Goal: Task Accomplishment & Management: Manage account settings

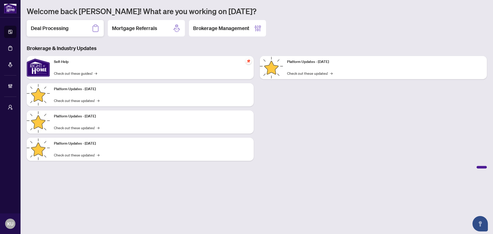
click at [43, 28] on h2 "Deal Processing" at bounding box center [50, 28] width 38 height 7
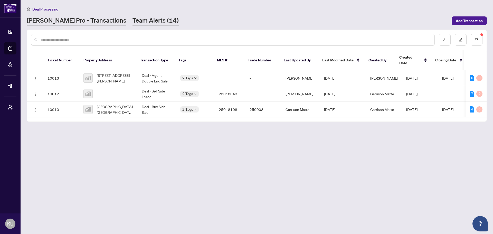
click at [133, 22] on link "Team Alerts (14)" at bounding box center [156, 20] width 46 height 9
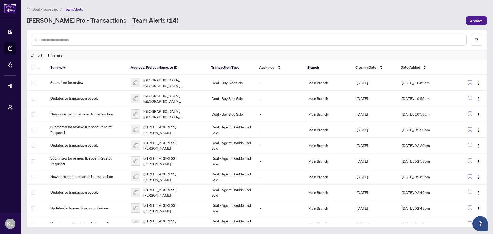
click at [79, 22] on link "[PERSON_NAME] Pro - Transactions" at bounding box center [77, 20] width 100 height 9
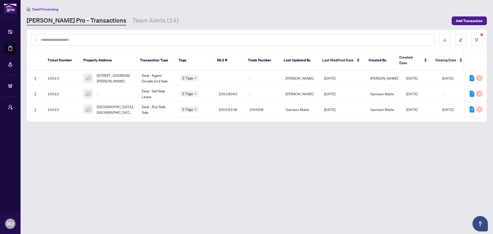
drag, startPoint x: 166, startPoint y: 113, endPoint x: 202, endPoint y: 112, distance: 36.0
click at [202, 112] on div "Ticket Number Property Address Transaction Type Tags MLS # Trade Number Last Up…" at bounding box center [257, 85] width 460 height 71
click at [145, 86] on td "Deal - Sell Side Lease" at bounding box center [157, 94] width 39 height 16
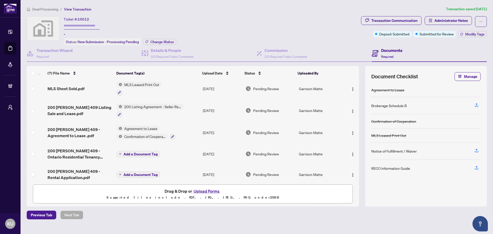
scroll to position [50, 0]
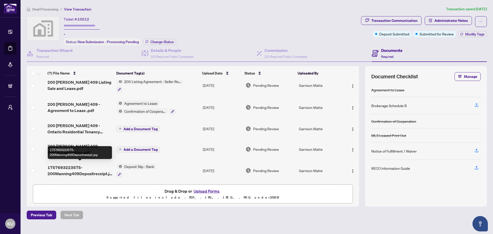
click at [65, 171] on span "1757693223575-200Manning409Depositreceipt.jpg" at bounding box center [80, 170] width 65 height 12
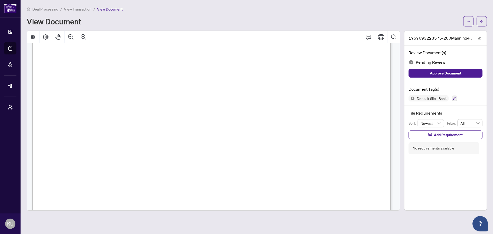
scroll to position [51, 0]
click at [73, 37] on icon "Zoom Out" at bounding box center [71, 37] width 6 height 6
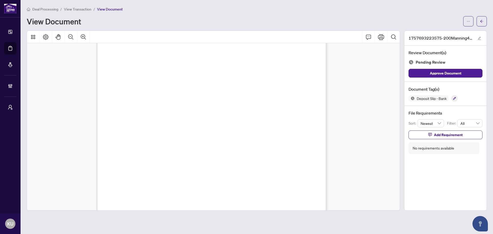
scroll to position [0, 0]
click at [484, 18] on button "button" at bounding box center [482, 21] width 10 height 10
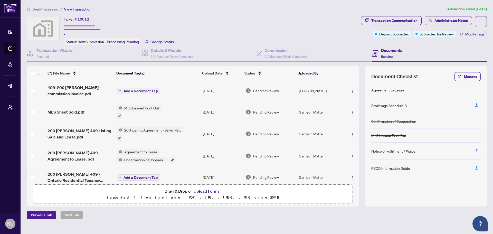
click at [60, 153] on span "200 [PERSON_NAME] 409 - Agreement to Lease .pdf" at bounding box center [80, 156] width 65 height 12
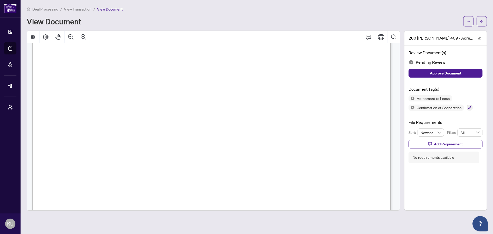
scroll to position [1131, 0]
click at [485, 22] on button "button" at bounding box center [482, 21] width 10 height 10
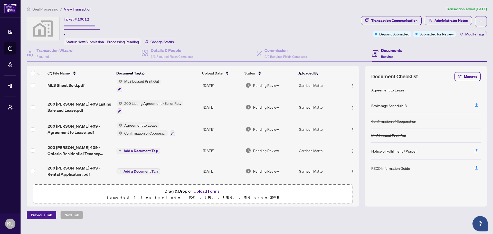
scroll to position [50, 0]
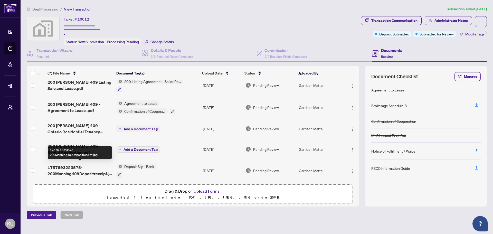
click at [75, 165] on span "1757693223575-200Manning409Depositreceipt.jpg" at bounding box center [80, 170] width 65 height 12
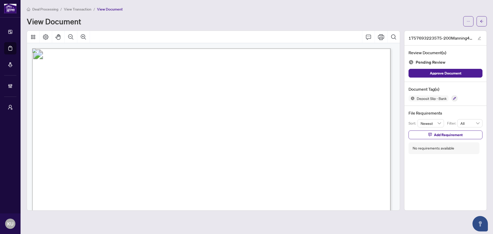
scroll to position [77, 0]
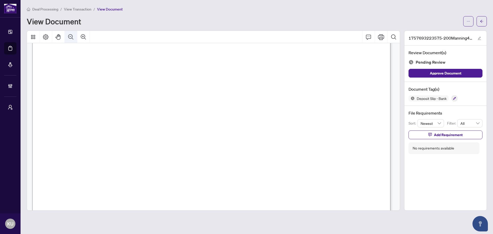
click at [70, 35] on icon "Zoom Out" at bounding box center [71, 37] width 6 height 6
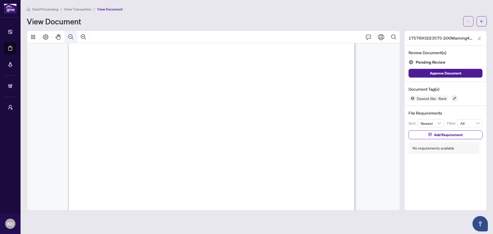
click at [70, 35] on icon "Zoom Out" at bounding box center [71, 37] width 6 height 6
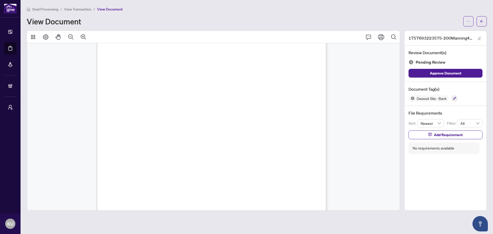
scroll to position [48, 0]
click at [482, 22] on icon "arrow-left" at bounding box center [482, 22] width 4 height 4
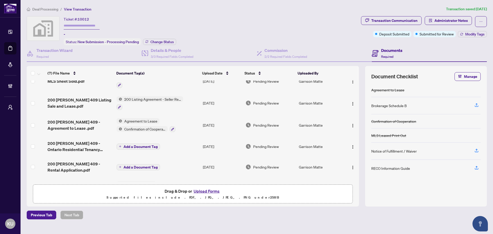
scroll to position [50, 0]
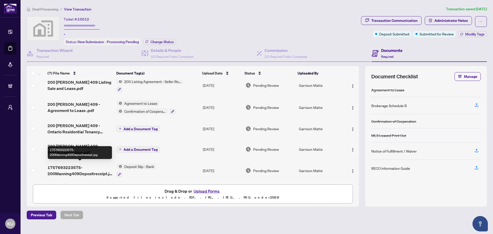
click at [74, 165] on span "1757693223575-200Manning409Depositreceipt.jpg" at bounding box center [80, 170] width 65 height 12
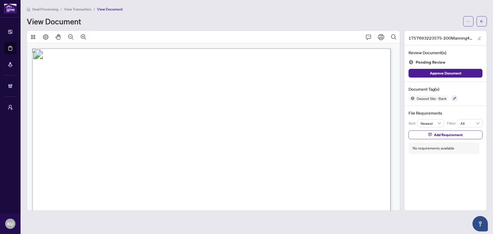
click at [455, 101] on div at bounding box center [455, 98] width 6 height 6
click at [454, 96] on button "button" at bounding box center [455, 99] width 6 height 6
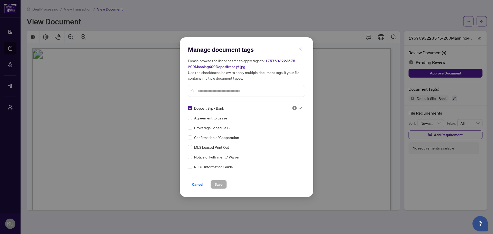
click at [293, 108] on img at bounding box center [294, 108] width 5 height 5
drag, startPoint x: 284, startPoint y: 135, endPoint x: 200, endPoint y: 181, distance: 96.3
click at [284, 135] on div "Approved" at bounding box center [280, 133] width 33 height 6
click at [218, 182] on span "Save" at bounding box center [219, 184] width 8 height 8
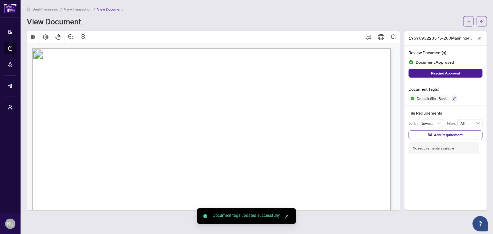
click at [481, 22] on icon "arrow-left" at bounding box center [482, 22] width 4 height 4
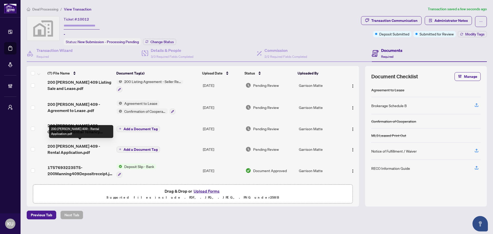
scroll to position [24, 0]
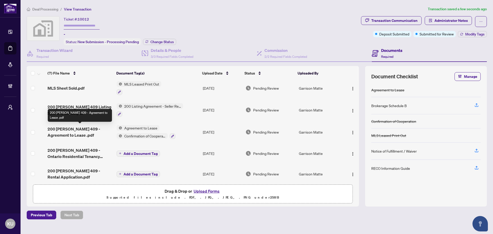
click at [68, 129] on span "200 [PERSON_NAME] 409 - Agreement to Lease .pdf" at bounding box center [80, 132] width 65 height 12
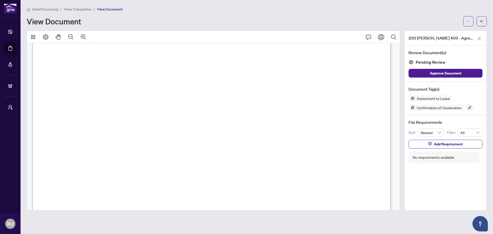
scroll to position [1002, 0]
click at [487, 20] on button "button" at bounding box center [482, 21] width 10 height 10
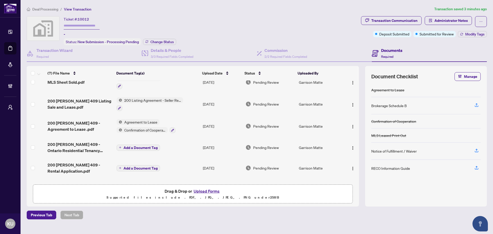
scroll to position [50, 0]
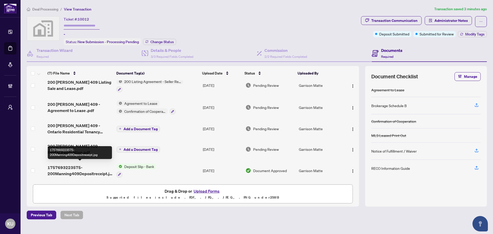
click at [65, 168] on span "1757693223575-200Manning409Depositreceipt.jpg" at bounding box center [80, 170] width 65 height 12
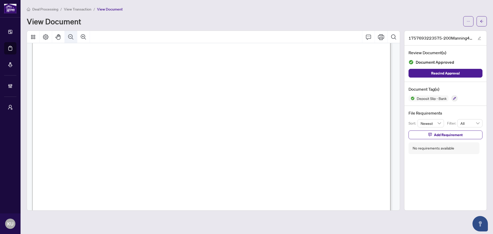
click at [73, 36] on icon "Zoom Out" at bounding box center [71, 37] width 6 height 6
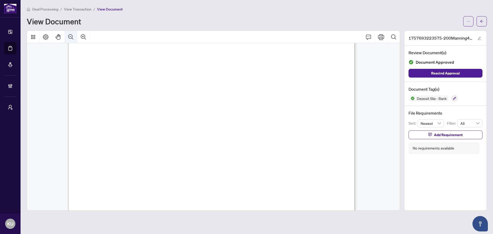
click at [73, 36] on icon "Zoom Out" at bounding box center [71, 37] width 6 height 6
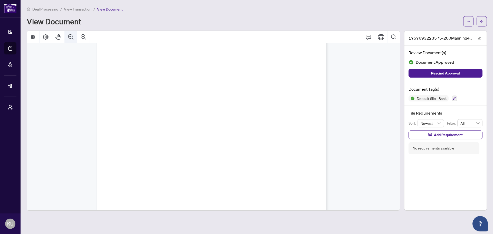
click at [73, 36] on icon "Zoom Out" at bounding box center [71, 37] width 6 height 6
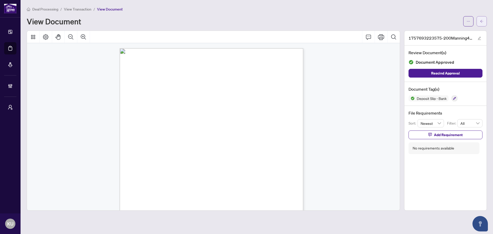
click at [482, 23] on span "button" at bounding box center [482, 21] width 4 height 8
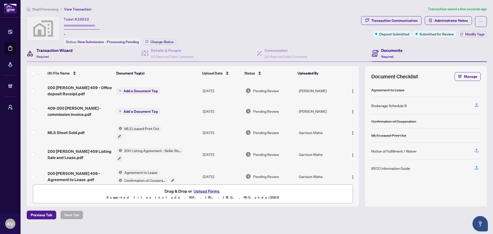
click at [59, 55] on div "Transaction Wizard Required" at bounding box center [54, 53] width 36 height 12
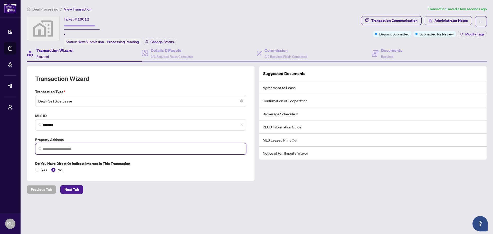
click at [75, 150] on input "search" at bounding box center [143, 148] width 200 height 5
type input "**********"
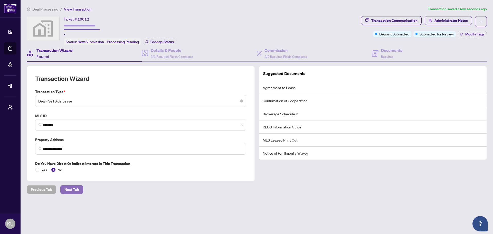
click at [71, 190] on span "Next Tab" at bounding box center [71, 190] width 15 height 8
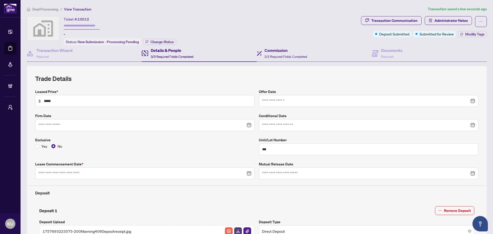
type input "**********"
click at [281, 60] on div "Commission 2/2 Required Fields Completed" at bounding box center [314, 53] width 115 height 17
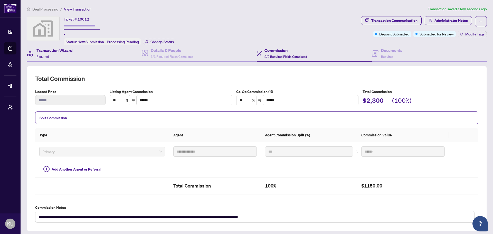
click at [73, 52] on div "Transaction Wizard Required" at bounding box center [84, 53] width 115 height 17
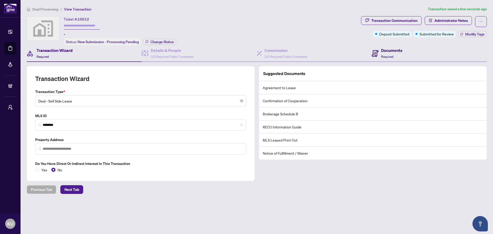
click at [379, 56] on div "Documents Required" at bounding box center [387, 53] width 31 height 12
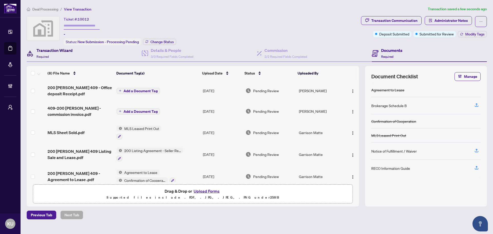
click at [63, 53] on div "Transaction Wizard Required" at bounding box center [54, 53] width 36 height 12
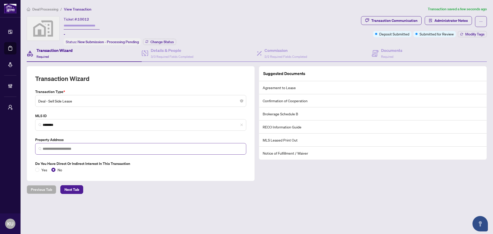
click at [81, 145] on span at bounding box center [140, 149] width 211 height 12
type input "**********"
click at [89, 207] on main "**********" at bounding box center [257, 117] width 473 height 234
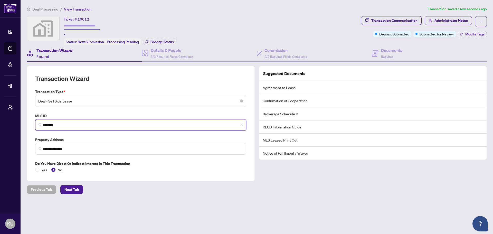
click at [126, 126] on input "********" at bounding box center [143, 124] width 200 height 5
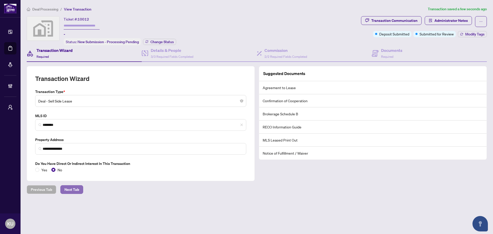
click at [72, 189] on span "Next Tab" at bounding box center [71, 190] width 15 height 8
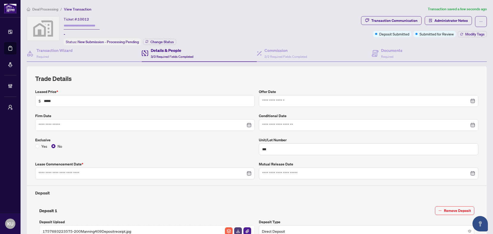
type input "**********"
click at [265, 48] on h4 "Commission" at bounding box center [286, 50] width 43 height 6
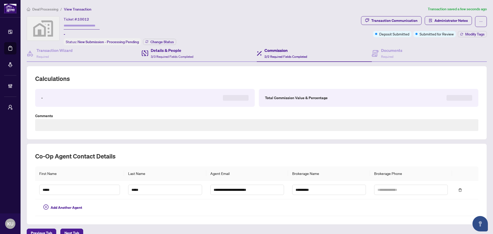
type textarea "**********"
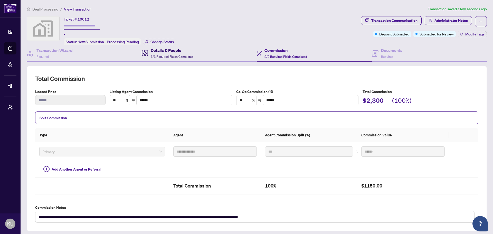
click at [158, 55] on span "3/3 Required Fields Completed" at bounding box center [172, 57] width 43 height 4
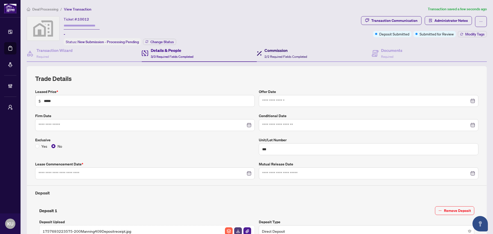
type input "**********"
click at [288, 56] on span "2/2 Required Fields Completed" at bounding box center [286, 57] width 43 height 4
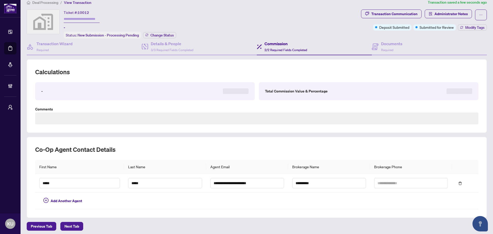
scroll to position [9, 0]
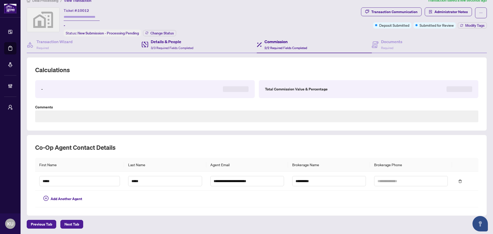
type textarea "**********"
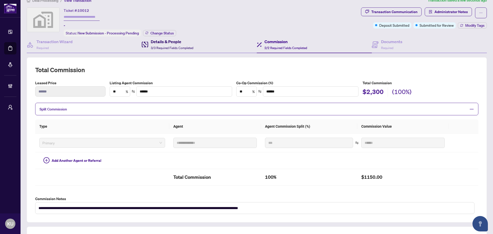
click at [178, 41] on h4 "Details & People" at bounding box center [172, 42] width 43 height 6
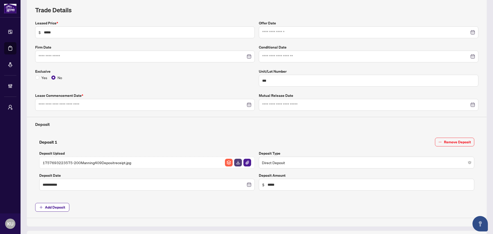
type input "**********"
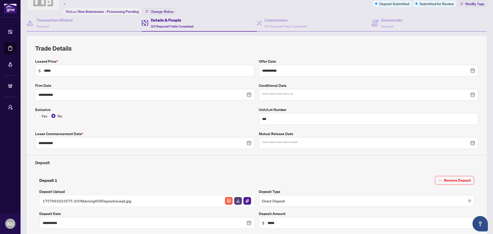
scroll to position [24, 0]
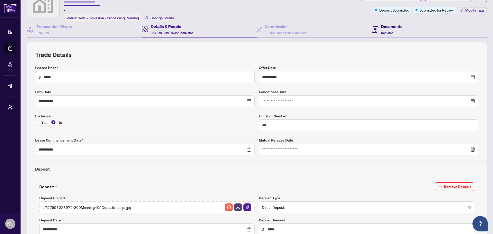
click at [393, 28] on h4 "Documents" at bounding box center [391, 26] width 21 height 6
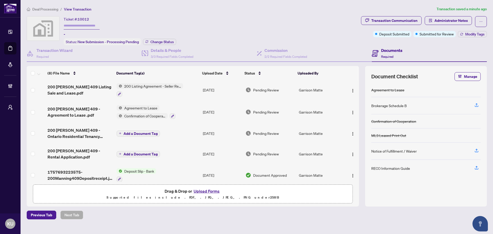
scroll to position [70, 0]
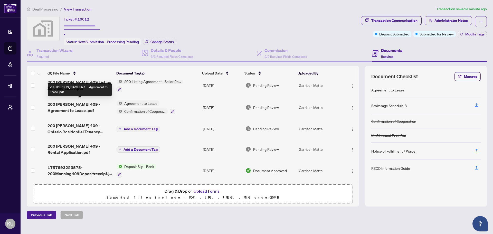
click at [89, 104] on span "200 [PERSON_NAME] 409 - Agreement to Lease .pdf" at bounding box center [80, 107] width 65 height 12
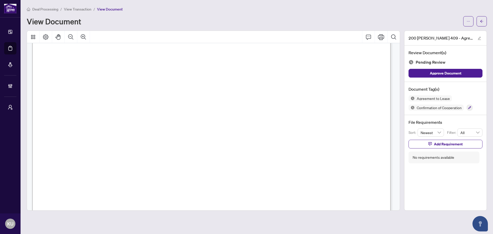
scroll to position [1516, 0]
click at [71, 39] on icon "Zoom Out" at bounding box center [71, 37] width 6 height 6
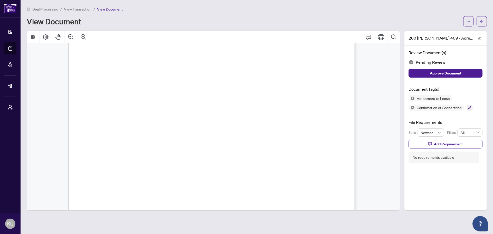
scroll to position [2044, 0]
click at [473, 107] on button "button" at bounding box center [470, 108] width 6 height 6
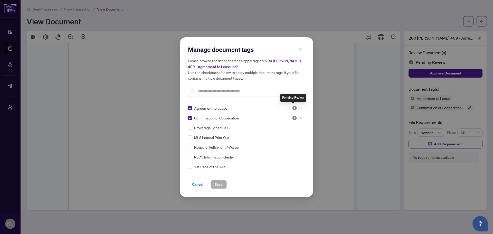
click at [294, 109] on img at bounding box center [294, 108] width 5 height 5
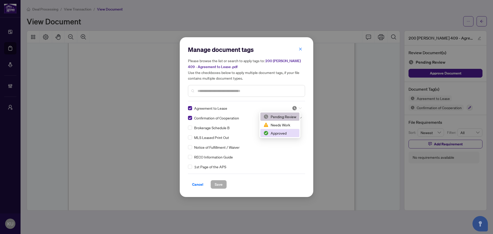
click at [285, 134] on div "Approved" at bounding box center [280, 133] width 33 height 6
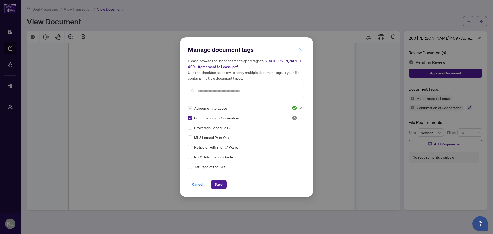
click at [299, 118] on icon at bounding box center [300, 118] width 3 height 2
click at [285, 141] on div "Approved" at bounding box center [280, 143] width 33 height 6
click at [218, 185] on span "Save" at bounding box center [219, 184] width 8 height 8
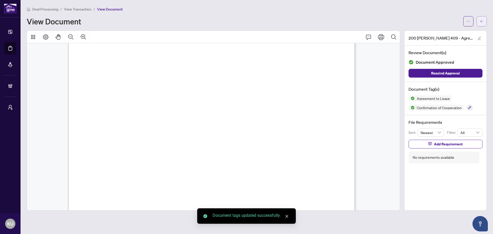
click at [482, 21] on icon "arrow-left" at bounding box center [481, 21] width 3 height 3
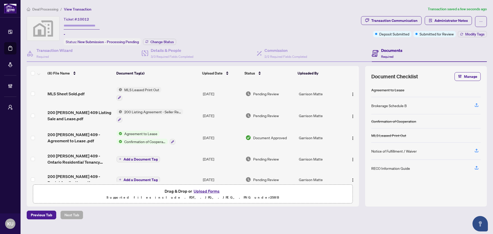
scroll to position [70, 0]
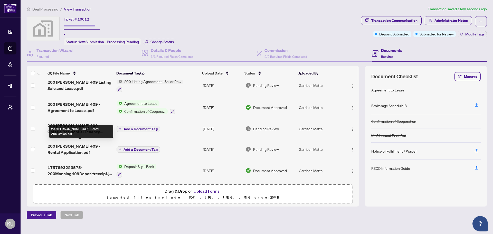
click at [63, 145] on span "200 [PERSON_NAME] 409 - Rental Application.pdf" at bounding box center [80, 149] width 65 height 12
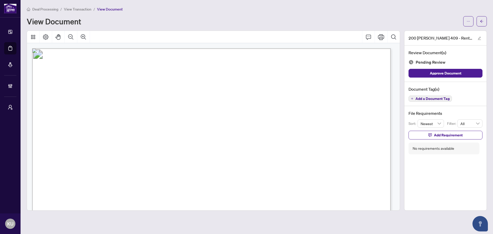
click at [435, 97] on span "Add a Document Tag" at bounding box center [433, 99] width 34 height 4
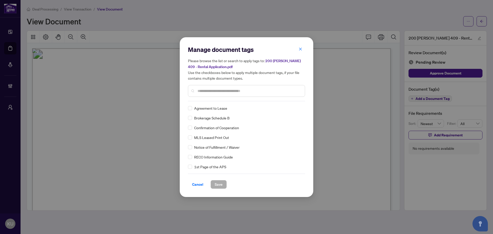
click at [227, 88] on input "text" at bounding box center [249, 91] width 103 height 6
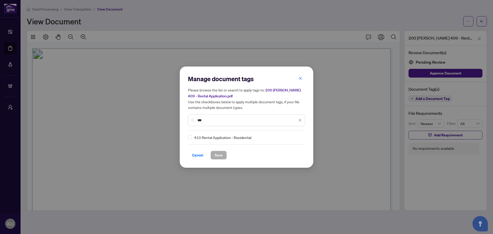
type input "***"
click at [188, 138] on div "Manage document tags Please browse the list or search to apply tags to: 200 [PE…" at bounding box center [247, 117] width 134 height 101
click at [292, 136] on img at bounding box center [294, 137] width 5 height 5
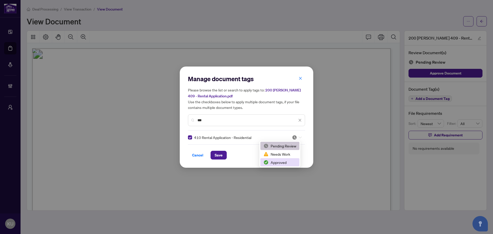
click at [281, 159] on div "Approved" at bounding box center [280, 162] width 39 height 8
click at [223, 156] on button "Save" at bounding box center [219, 155] width 16 height 9
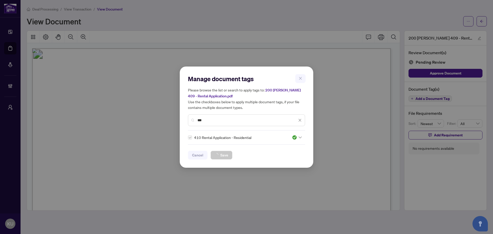
click at [283, 234] on html "Dashboard Deal Processing Mortgage Referrals Brokerage Management My Brokerages…" at bounding box center [246, 117] width 493 height 234
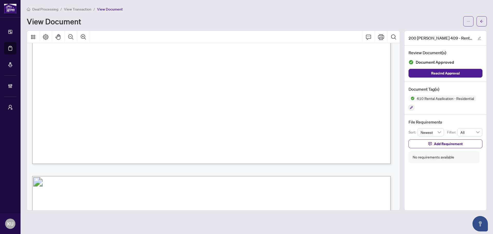
scroll to position [206, 0]
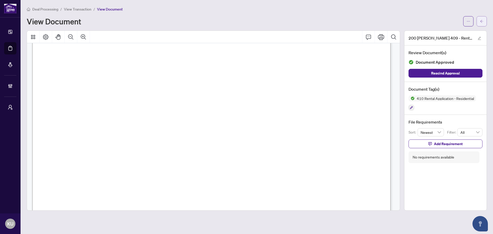
click at [483, 20] on icon "arrow-left" at bounding box center [482, 22] width 4 height 4
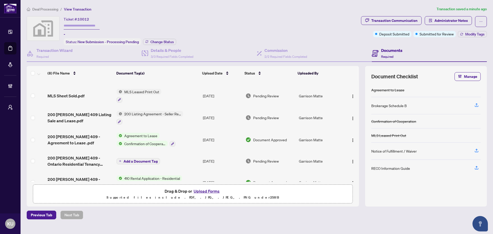
scroll to position [71, 0]
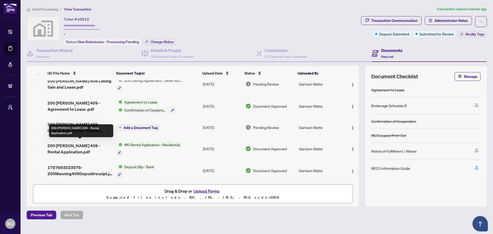
click at [75, 124] on span "200 [PERSON_NAME] 409 - Ontario Residential Tenancy Agreement.pdf" at bounding box center [80, 127] width 65 height 12
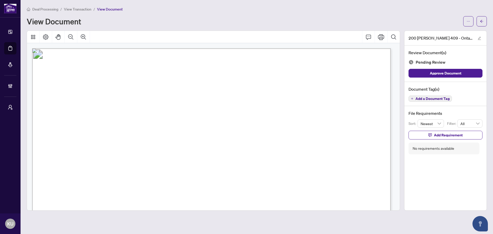
click at [423, 97] on span "Add a Document Tag" at bounding box center [433, 99] width 34 height 4
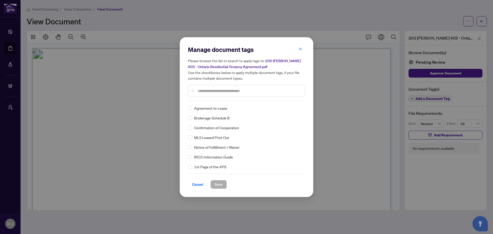
click at [214, 92] on input "text" at bounding box center [249, 91] width 103 height 6
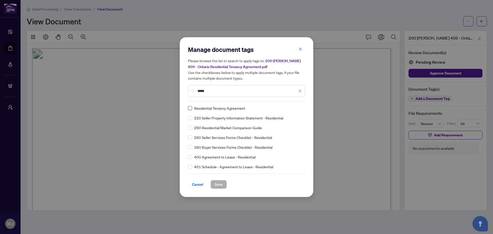
type input "*****"
click at [295, 108] on img at bounding box center [294, 108] width 5 height 5
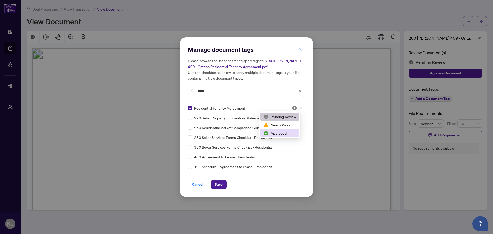
click at [286, 133] on div "Approved" at bounding box center [280, 133] width 33 height 6
click at [217, 179] on div "Cancel Save" at bounding box center [246, 181] width 117 height 15
click at [217, 184] on span "Save" at bounding box center [219, 184] width 8 height 8
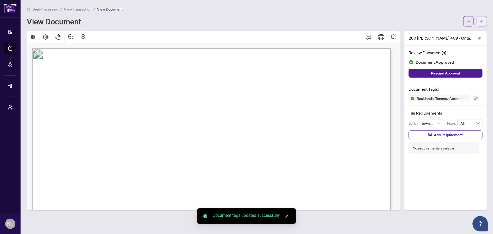
click at [477, 18] on button "button" at bounding box center [482, 21] width 10 height 10
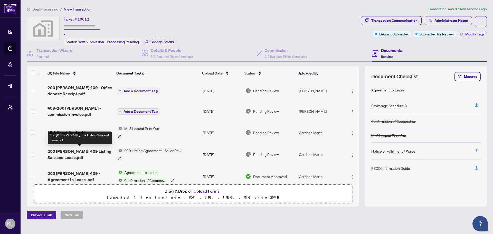
click at [82, 151] on span "200 [PERSON_NAME] 409 Listing Sale and Lease.pdf" at bounding box center [80, 154] width 65 height 12
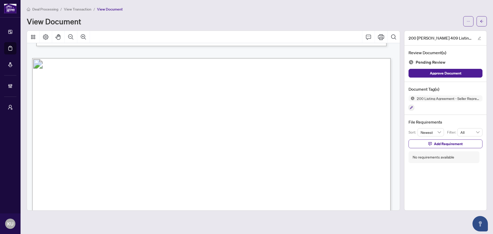
scroll to position [3571, 0]
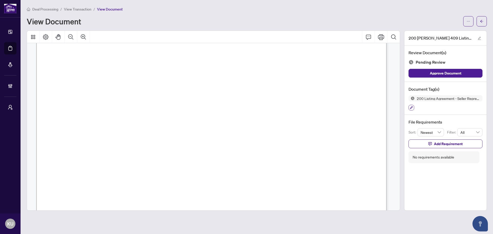
click at [412, 108] on icon "button" at bounding box center [411, 107] width 3 height 3
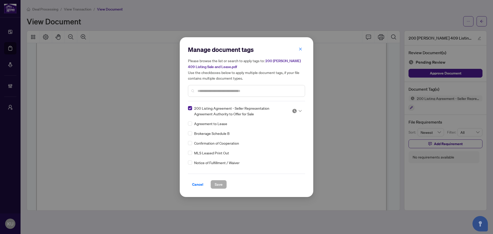
click at [228, 91] on input "text" at bounding box center [249, 91] width 103 height 6
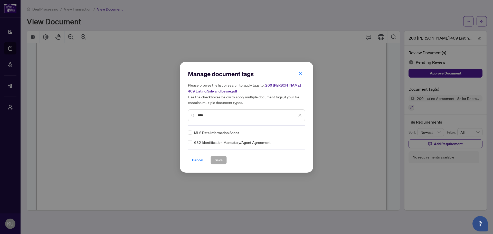
type input "****"
click at [296, 136] on div "MLS Data Information Sheet 632 Identification Mandatary/Agent Agreement" at bounding box center [246, 137] width 117 height 15
click at [292, 135] on input "search" at bounding box center [294, 133] width 5 height 8
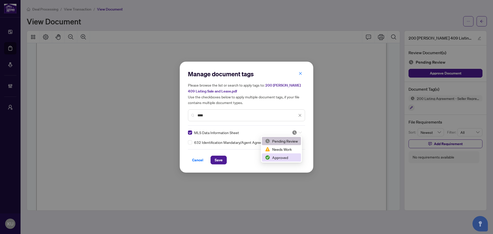
drag, startPoint x: 286, startPoint y: 158, endPoint x: 253, endPoint y: 162, distance: 33.4
click at [285, 158] on div "Approved" at bounding box center [281, 158] width 33 height 6
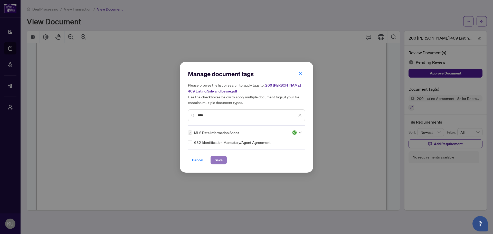
click at [223, 160] on button "Save" at bounding box center [219, 160] width 16 height 9
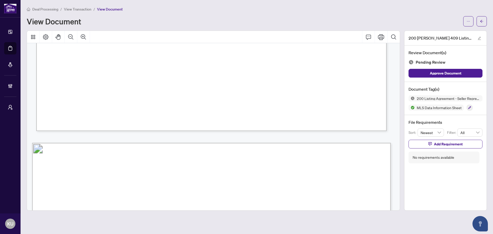
scroll to position [1847, 0]
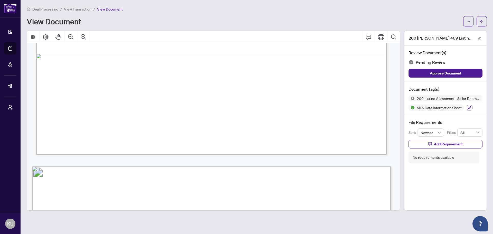
click at [470, 108] on icon "button" at bounding box center [469, 107] width 3 height 3
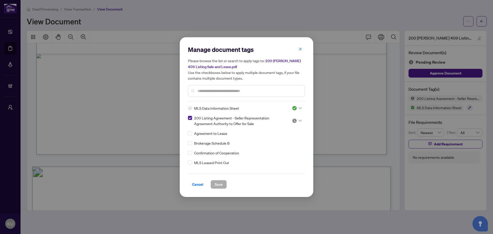
click at [299, 120] on icon at bounding box center [300, 121] width 3 height 2
click at [281, 147] on div "Approved" at bounding box center [280, 146] width 33 height 6
click at [218, 184] on span "Save" at bounding box center [219, 184] width 8 height 8
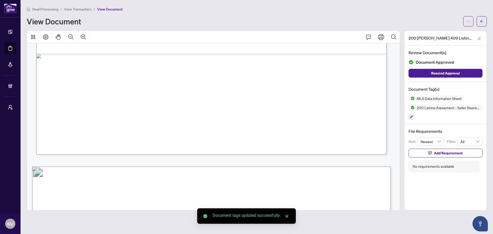
click at [486, 18] on button "button" at bounding box center [482, 21] width 10 height 10
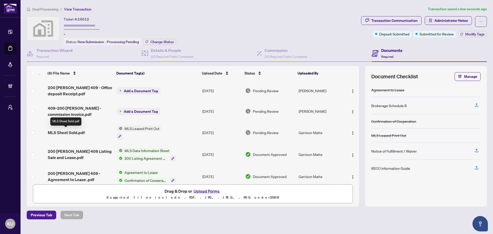
click at [76, 133] on span "MLS Sheet Sold.pdf" at bounding box center [66, 132] width 37 height 6
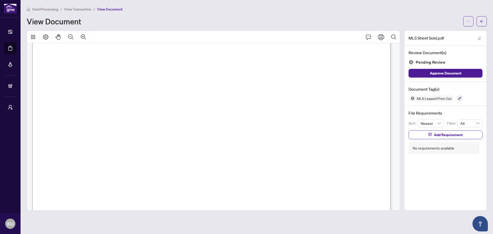
scroll to position [21, 0]
click at [459, 98] on icon "button" at bounding box center [459, 98] width 3 height 3
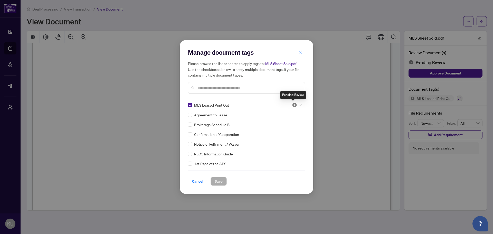
click at [293, 104] on img at bounding box center [294, 105] width 5 height 5
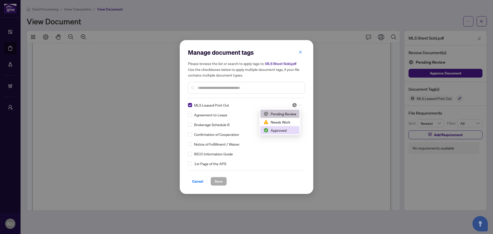
click at [289, 129] on div "Approved" at bounding box center [280, 130] width 33 height 6
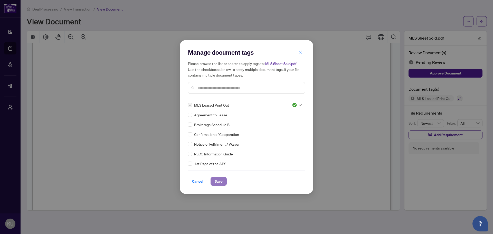
click at [225, 180] on button "Save" at bounding box center [219, 181] width 16 height 9
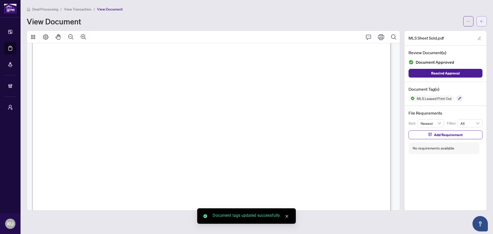
click at [484, 18] on button "button" at bounding box center [482, 21] width 10 height 10
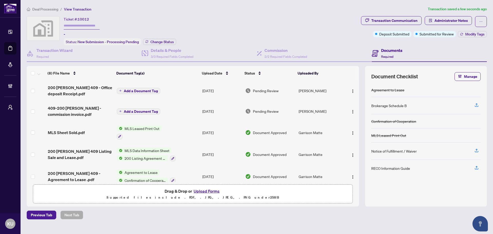
click at [71, 25] on input "text" at bounding box center [82, 25] width 36 height 7
type input "******"
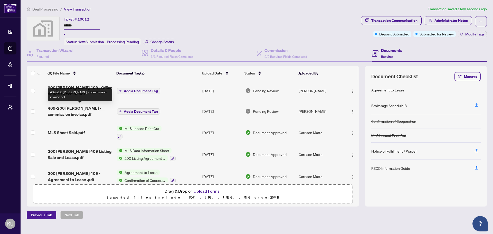
click at [65, 109] on span "409-200 [PERSON_NAME] - commission invoice.pdf" at bounding box center [80, 111] width 65 height 12
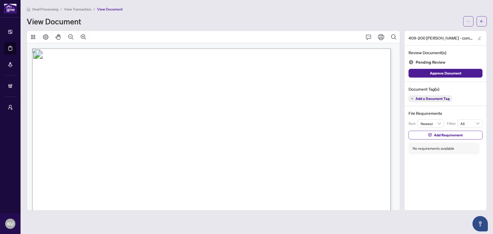
click at [434, 100] on span "Add a Document Tag" at bounding box center [433, 99] width 34 height 4
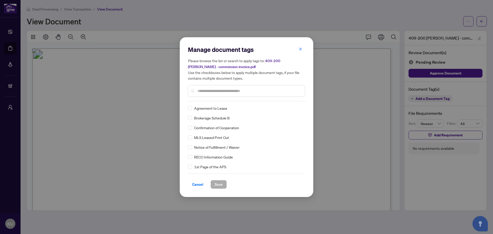
click at [215, 82] on div "Please browse the list or search to apply tags to: 409-200 [PERSON_NAME] - comm…" at bounding box center [246, 77] width 117 height 39
click at [209, 90] on input "text" at bounding box center [249, 91] width 103 height 6
type input "******"
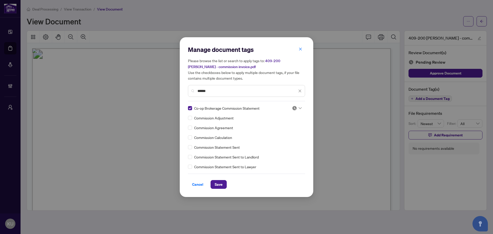
click at [296, 108] on div at bounding box center [297, 108] width 10 height 5
click at [279, 131] on div "Approved" at bounding box center [280, 133] width 33 height 6
click at [220, 182] on span "Save" at bounding box center [219, 184] width 8 height 8
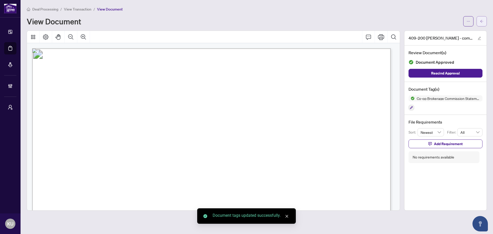
click at [479, 20] on button "button" at bounding box center [482, 21] width 10 height 10
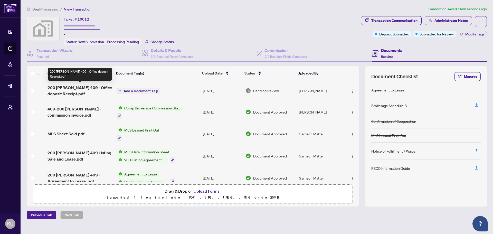
click at [70, 87] on span "200 [PERSON_NAME] 409 - Office deposit Receipt.pdf" at bounding box center [80, 91] width 65 height 12
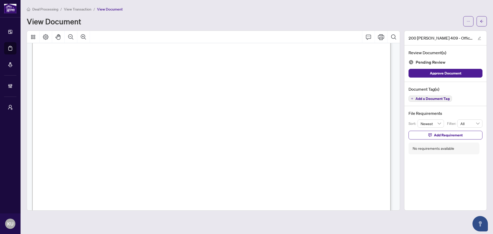
scroll to position [123, 0]
click at [439, 99] on span "Add a Document Tag" at bounding box center [433, 99] width 34 height 4
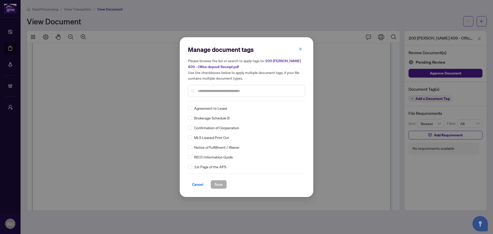
click at [214, 90] on input "text" at bounding box center [249, 91] width 103 height 6
type input "*"
type input "*****"
click at [295, 108] on img at bounding box center [294, 108] width 5 height 5
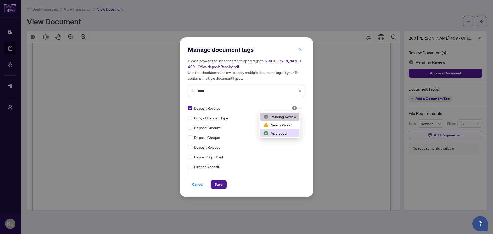
click at [292, 132] on div "Approved" at bounding box center [280, 133] width 33 height 6
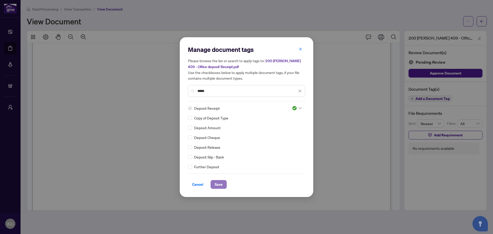
click at [221, 184] on span "Save" at bounding box center [219, 184] width 8 height 8
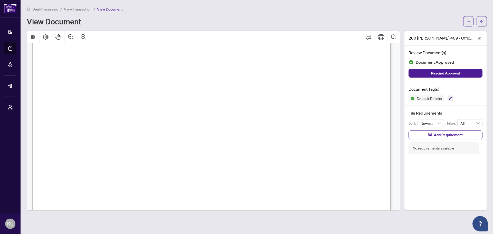
scroll to position [153, 0]
click at [483, 22] on icon "arrow-left" at bounding box center [482, 22] width 4 height 4
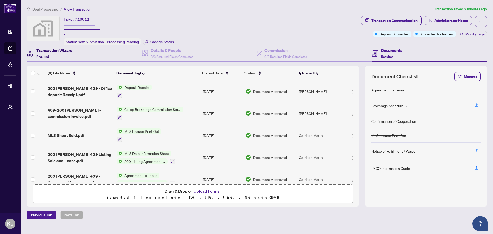
click at [50, 56] on div "Transaction Wizard Required" at bounding box center [54, 53] width 36 height 12
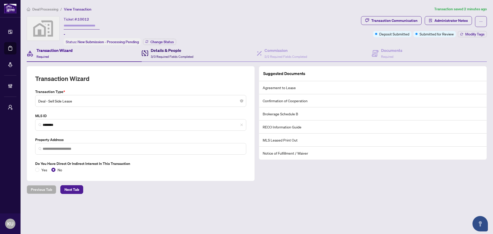
click at [170, 51] on h4 "Details & People" at bounding box center [172, 50] width 43 height 6
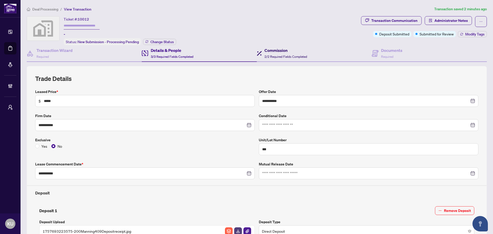
click at [265, 53] on div "Commission 2/2 Required Fields Completed" at bounding box center [286, 53] width 43 height 12
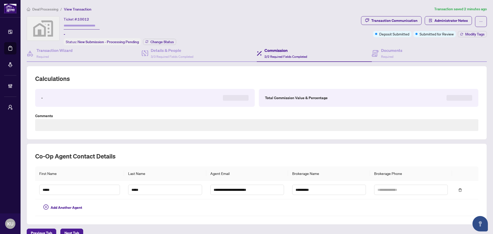
type textarea "**********"
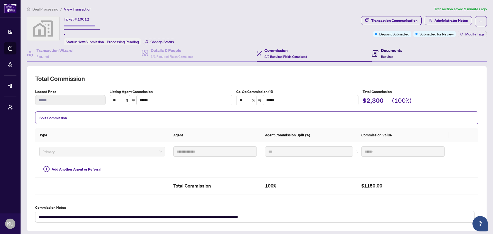
click at [386, 55] on span "Required" at bounding box center [387, 57] width 12 height 4
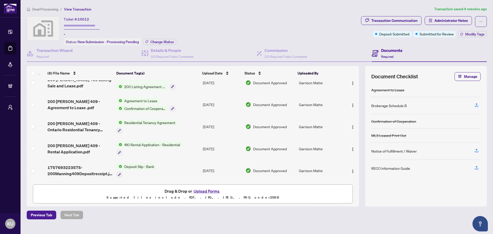
scroll to position [50, 0]
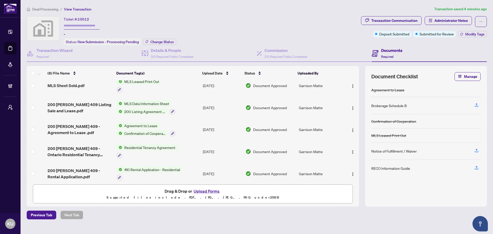
click at [91, 129] on span "200 [PERSON_NAME] 409 - Agreement to Lease .pdf" at bounding box center [80, 129] width 65 height 12
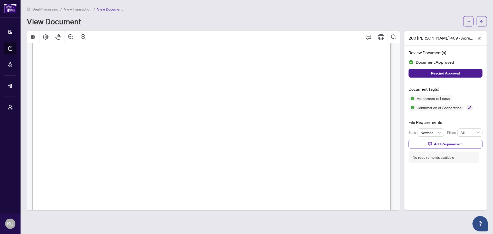
scroll to position [2689, 0]
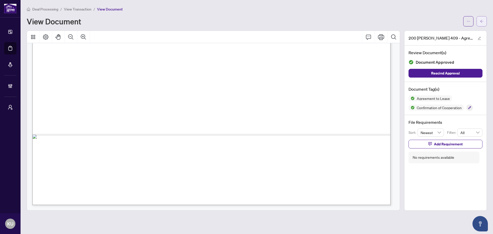
click at [481, 20] on icon "arrow-left" at bounding box center [482, 22] width 4 height 4
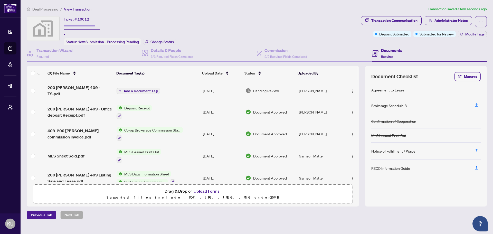
click at [142, 89] on span "Add a Document Tag" at bounding box center [141, 91] width 34 height 4
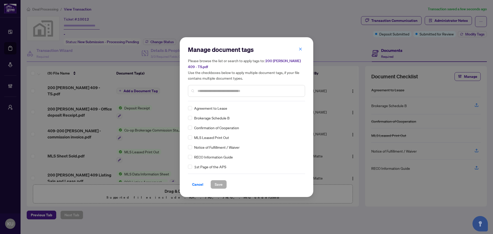
click at [216, 91] on input "text" at bounding box center [249, 91] width 103 height 6
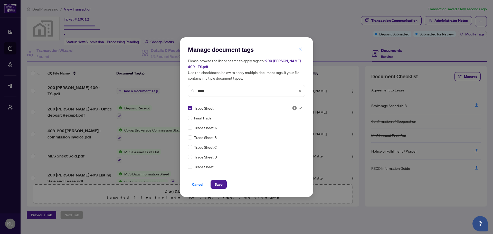
click at [217, 90] on input "*****" at bounding box center [248, 91] width 100 height 6
drag, startPoint x: 217, startPoint y: 90, endPoint x: 174, endPoint y: 81, distance: 43.0
click at [174, 81] on div "Manage document tags Please browse the list or search to apply tags to: 200 [PE…" at bounding box center [246, 117] width 493 height 234
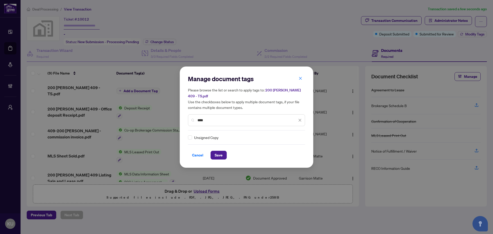
type input "****"
click at [188, 136] on div "Manage document tags Please browse the list or search to apply tags to: 200 [PE…" at bounding box center [247, 117] width 134 height 101
click at [191, 139] on label at bounding box center [190, 138] width 4 height 6
click at [219, 157] on span "Save" at bounding box center [219, 155] width 8 height 8
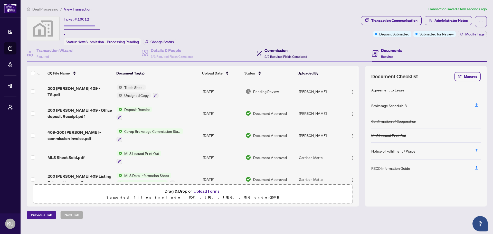
drag, startPoint x: 285, startPoint y: 58, endPoint x: 365, endPoint y: 53, distance: 80.0
click at [285, 58] on div "Commission 2/2 Required Fields Completed" at bounding box center [286, 53] width 43 height 12
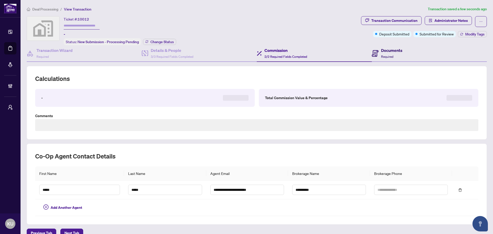
click at [391, 51] on h4 "Documents" at bounding box center [391, 50] width 21 height 6
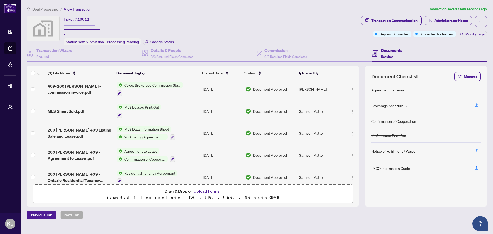
scroll to position [97, 0]
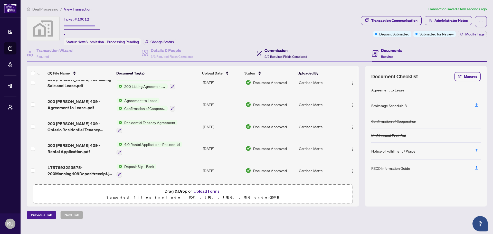
click at [287, 53] on div "Commission 2/2 Required Fields Completed" at bounding box center [286, 53] width 43 height 12
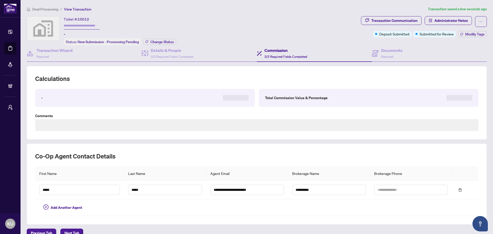
type textarea "**********"
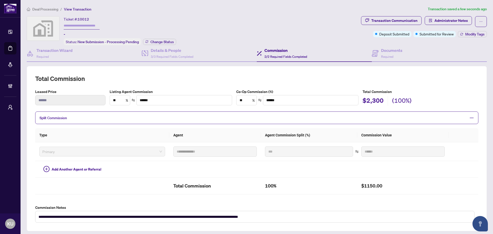
scroll to position [100, 0]
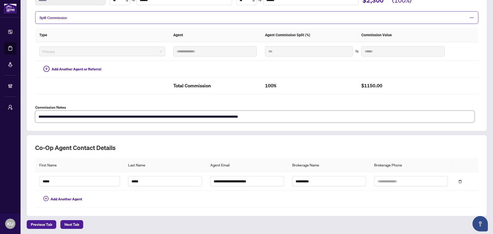
drag, startPoint x: 231, startPoint y: 115, endPoint x: 176, endPoint y: 113, distance: 54.8
click at [176, 113] on textarea "**********" at bounding box center [255, 117] width 440 height 12
click at [303, 115] on textarea "**********" at bounding box center [255, 117] width 440 height 12
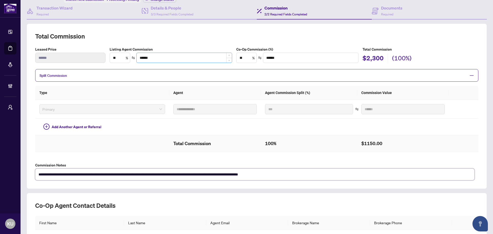
scroll to position [0, 0]
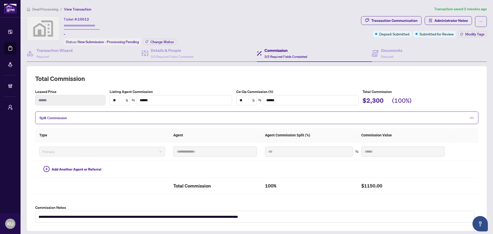
click at [86, 28] on input "text" at bounding box center [82, 25] width 36 height 7
click at [51, 52] on h4 "Transaction Wizard" at bounding box center [54, 50] width 36 height 6
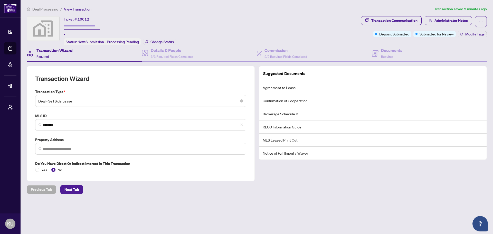
click at [51, 7] on span "Deal Processing" at bounding box center [45, 9] width 26 height 5
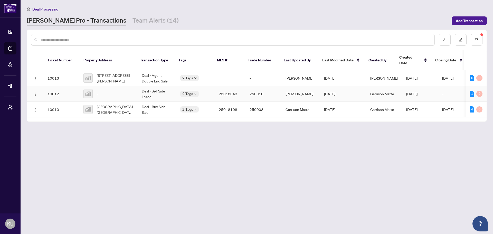
click at [161, 86] on td "Deal - Sell Side Lease" at bounding box center [157, 94] width 39 height 16
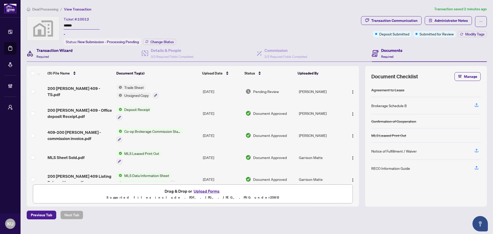
click at [65, 51] on h4 "Transaction Wizard" at bounding box center [54, 50] width 36 height 6
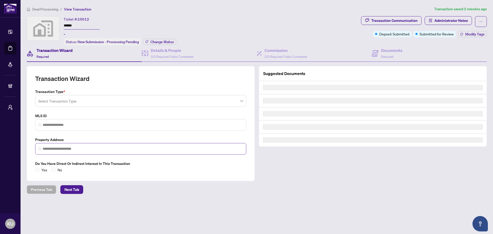
type input "********"
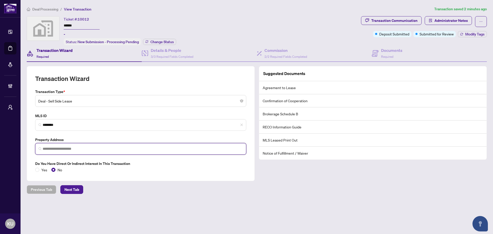
click at [53, 146] on input "search" at bounding box center [143, 148] width 200 height 5
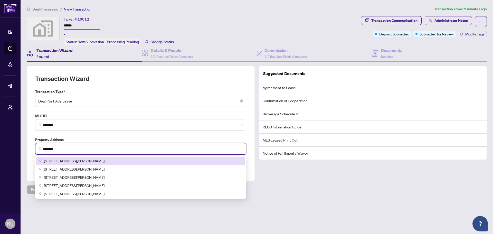
click at [63, 160] on span "[STREET_ADDRESS][PERSON_NAME]" at bounding box center [74, 161] width 61 height 6
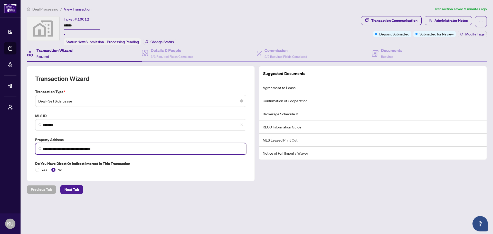
click at [124, 147] on input "**********" at bounding box center [143, 148] width 200 height 5
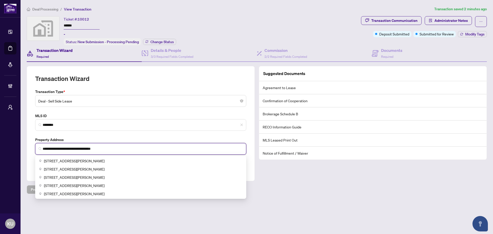
click at [124, 147] on input "**********" at bounding box center [143, 148] width 200 height 5
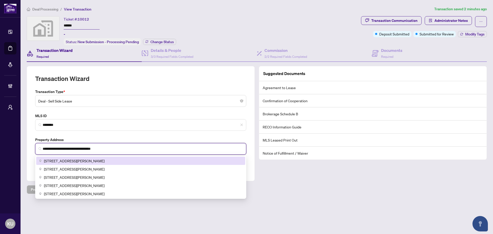
click at [43, 147] on input "**********" at bounding box center [143, 148] width 200 height 5
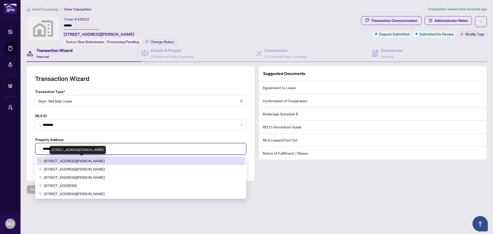
click at [59, 161] on span "[STREET_ADDRESS][PERSON_NAME]" at bounding box center [74, 161] width 61 height 6
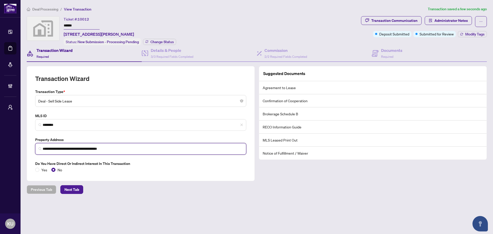
type input "**********"
click at [87, 208] on main "**********" at bounding box center [257, 117] width 473 height 234
click at [76, 187] on span "Next Tab" at bounding box center [71, 190] width 15 height 8
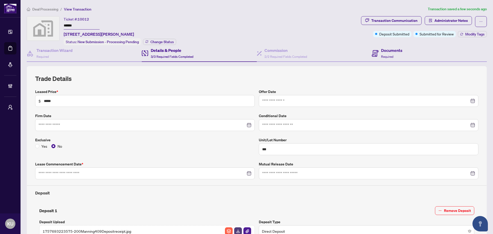
type input "**********"
click at [41, 7] on span "Deal Processing" at bounding box center [45, 9] width 26 height 5
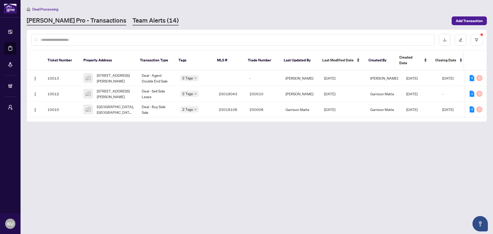
click at [133, 20] on link "Team Alerts (14)" at bounding box center [156, 20] width 46 height 9
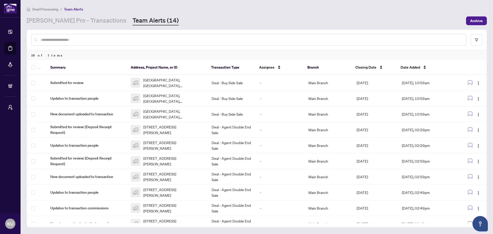
click at [102, 42] on input "text" at bounding box center [252, 40] width 422 height 6
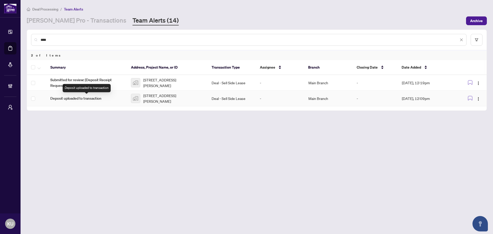
type input "***"
click at [77, 97] on span "Deposit uploaded to transaction" at bounding box center [86, 99] width 72 height 6
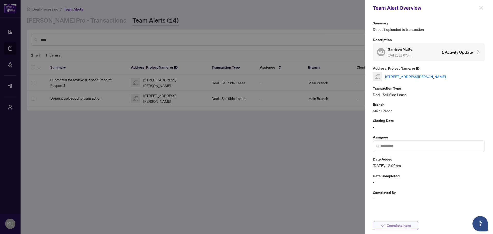
drag, startPoint x: 382, startPoint y: 228, endPoint x: 381, endPoint y: 224, distance: 4.6
click at [382, 229] on span "button" at bounding box center [383, 225] width 4 height 8
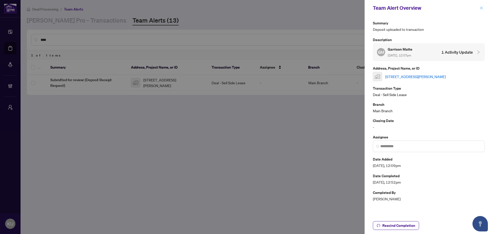
click at [484, 8] on button "button" at bounding box center [481, 8] width 7 height 6
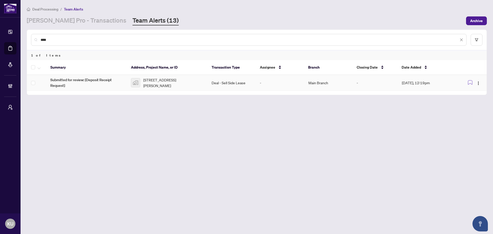
click at [94, 81] on span "Submitted for review: [Deposit Receipt Request]" at bounding box center [86, 82] width 72 height 11
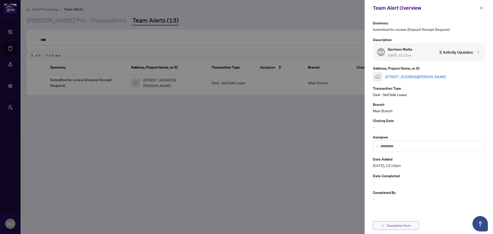
click at [408, 228] on span "Complete Item" at bounding box center [399, 225] width 24 height 8
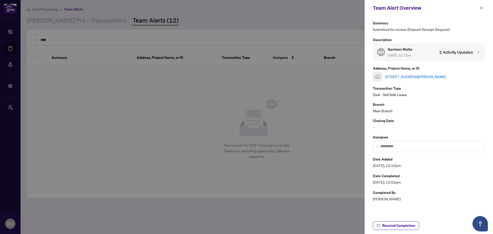
click at [480, 8] on icon "close" at bounding box center [482, 8] width 4 height 4
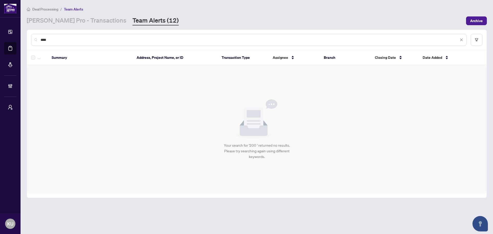
drag, startPoint x: 71, startPoint y: 41, endPoint x: 12, endPoint y: 28, distance: 60.7
click at [12, 28] on div "Dashboard Deal Processing Mortgage Referrals Brokerage Management My Brokerages…" at bounding box center [246, 117] width 493 height 234
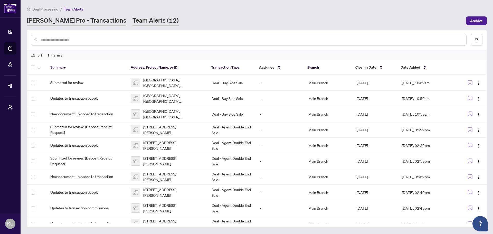
click at [73, 17] on link "[PERSON_NAME] Pro - Transactions" at bounding box center [77, 20] width 100 height 9
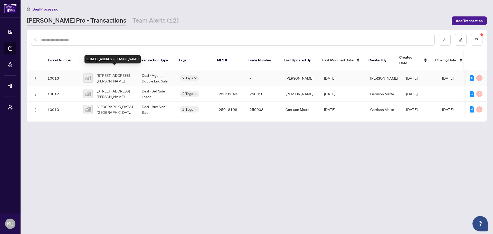
click at [120, 72] on span "[STREET_ADDRESS][PERSON_NAME]" at bounding box center [115, 77] width 37 height 11
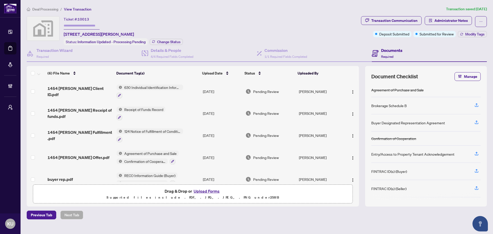
scroll to position [32, 0]
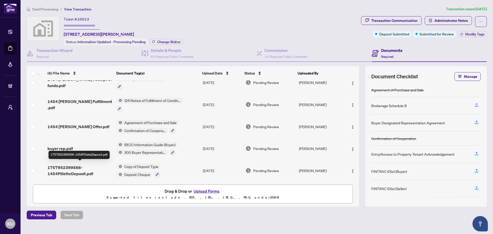
click at [74, 170] on span "1757952399566-1454PilletteDeposit.pdf" at bounding box center [80, 170] width 65 height 12
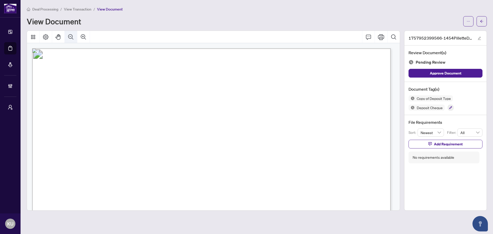
click at [71, 33] on button "Zoom Out" at bounding box center [71, 37] width 12 height 12
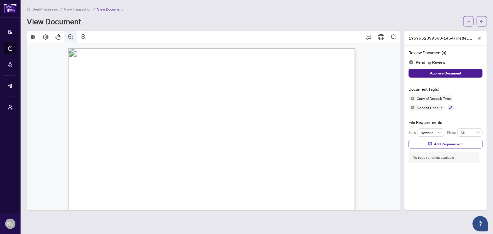
click at [71, 33] on button "Zoom Out" at bounding box center [71, 37] width 12 height 12
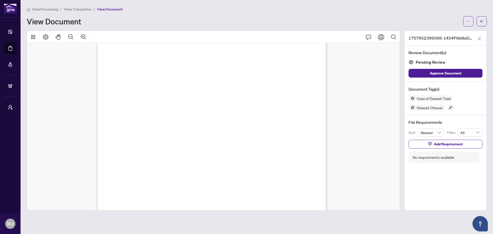
scroll to position [48, 0]
click at [45, 10] on span "Deal Processing" at bounding box center [45, 9] width 26 height 5
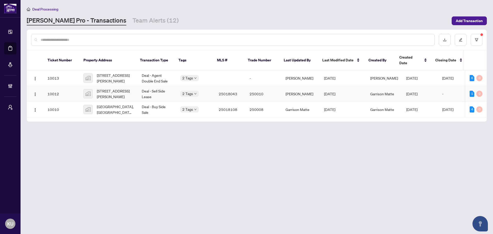
click at [101, 90] on span "[STREET_ADDRESS][PERSON_NAME]" at bounding box center [115, 93] width 37 height 11
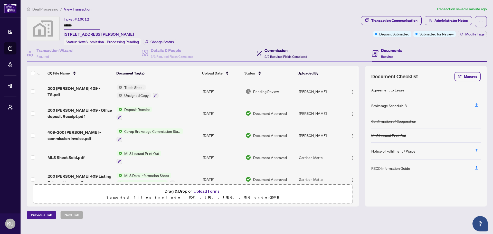
click at [286, 50] on h4 "Commission" at bounding box center [286, 50] width 43 height 6
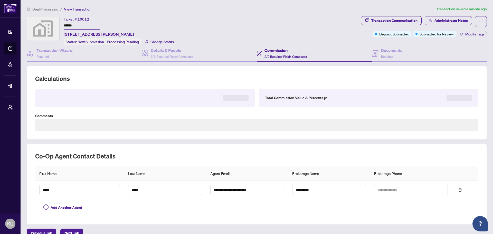
type textarea "**********"
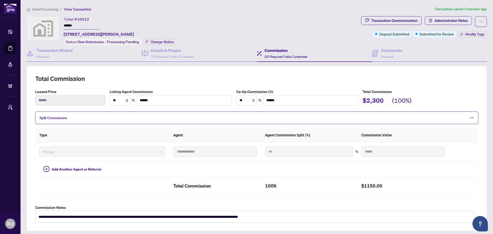
click at [45, 8] on span "Deal Processing" at bounding box center [45, 9] width 26 height 5
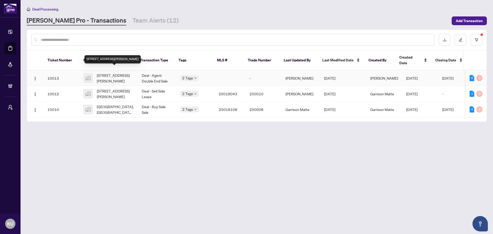
click at [113, 72] on span "[STREET_ADDRESS][PERSON_NAME]" at bounding box center [115, 77] width 37 height 11
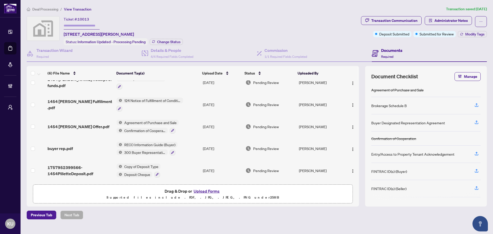
scroll to position [32, 0]
click at [68, 125] on span "1454 [PERSON_NAME] Offer.pdf" at bounding box center [79, 127] width 62 height 6
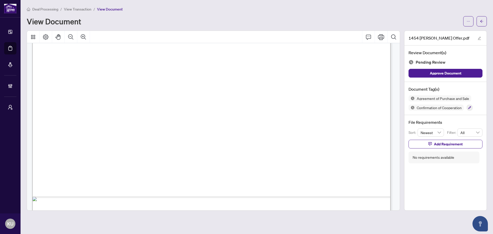
scroll to position [3270, 0]
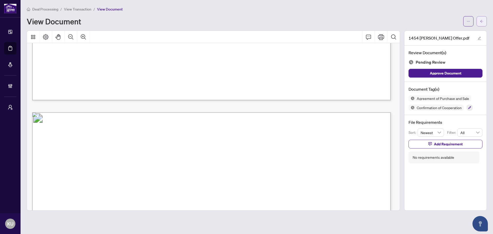
click at [484, 20] on button "button" at bounding box center [482, 21] width 10 height 10
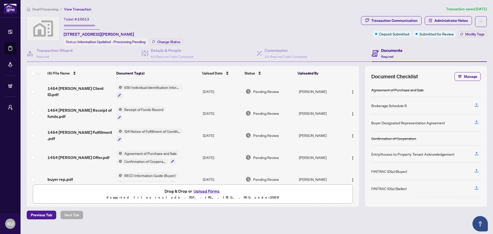
click at [47, 9] on span "Deal Processing" at bounding box center [45, 9] width 26 height 5
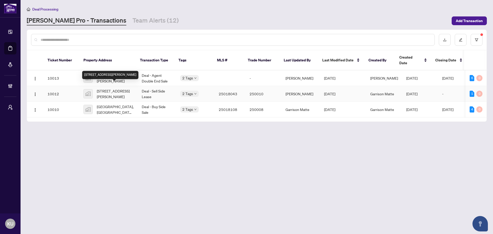
click at [109, 90] on span "[STREET_ADDRESS][PERSON_NAME]" at bounding box center [115, 93] width 37 height 11
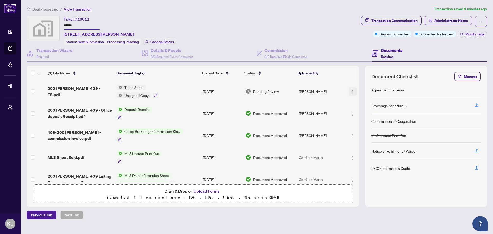
click at [351, 92] on img "button" at bounding box center [353, 92] width 4 height 4
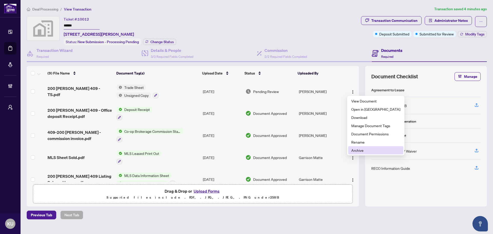
click at [363, 151] on span "Archive" at bounding box center [375, 150] width 49 height 6
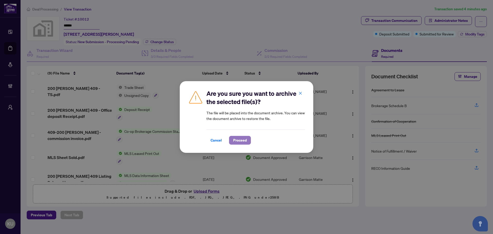
click at [242, 141] on span "Proceed" at bounding box center [240, 140] width 14 height 8
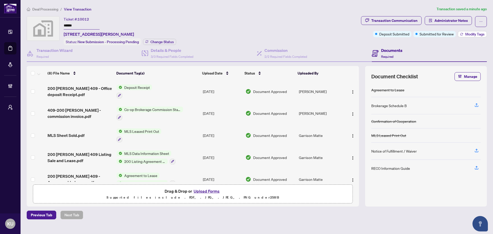
click at [473, 34] on span "Modify Tags" at bounding box center [475, 34] width 19 height 4
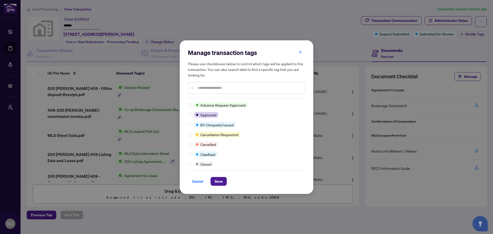
click at [202, 88] on input "text" at bounding box center [249, 88] width 103 height 6
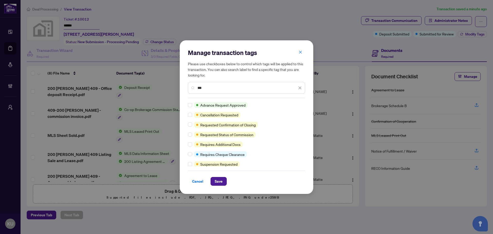
type input "***"
click at [215, 182] on span "Save" at bounding box center [219, 181] width 8 height 8
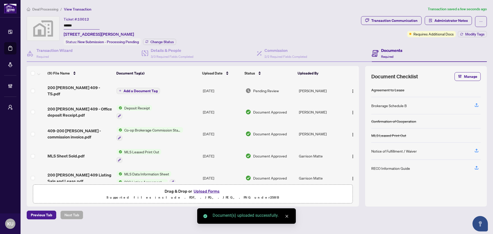
click at [139, 89] on span "Add a Document Tag" at bounding box center [141, 91] width 34 height 4
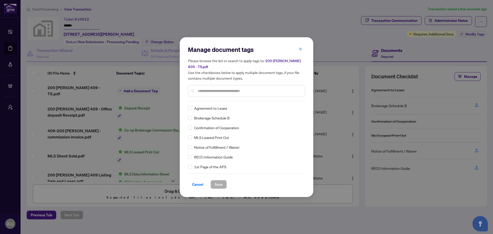
click at [211, 92] on input "text" at bounding box center [249, 91] width 103 height 6
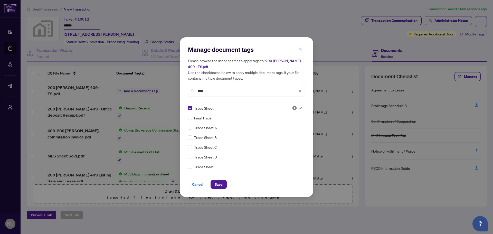
drag, startPoint x: 229, startPoint y: 93, endPoint x: 180, endPoint y: 86, distance: 48.8
click at [180, 86] on div "Manage document tags Please browse the list or search to apply tags to: 200 [PE…" at bounding box center [247, 117] width 134 height 160
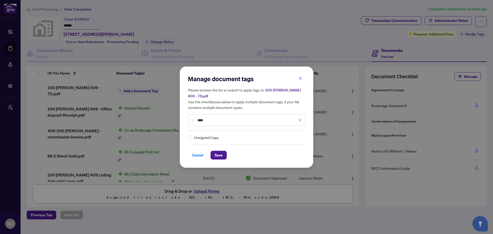
type input "****"
click at [192, 135] on div "Unsigned Copy" at bounding box center [245, 138] width 114 height 6
click at [215, 154] on span "Save" at bounding box center [219, 155] width 8 height 8
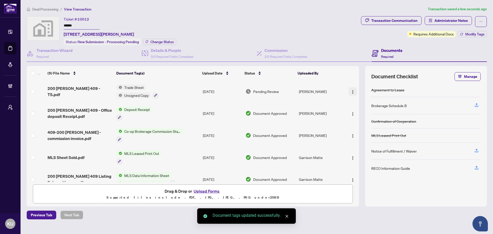
click at [352, 90] on img "button" at bounding box center [353, 92] width 4 height 4
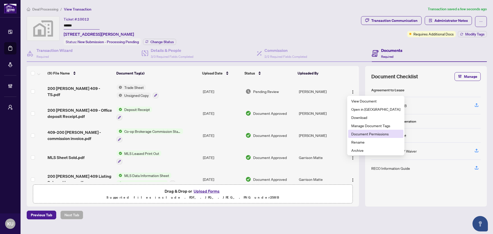
click at [362, 135] on span "Document Permissions" at bounding box center [375, 134] width 49 height 6
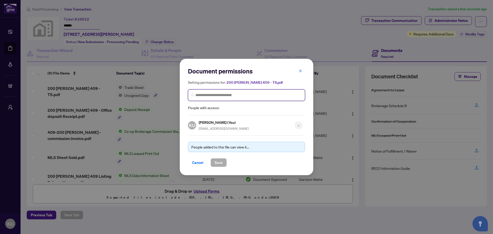
click at [263, 97] on input "search" at bounding box center [249, 94] width 106 height 5
type input "***"
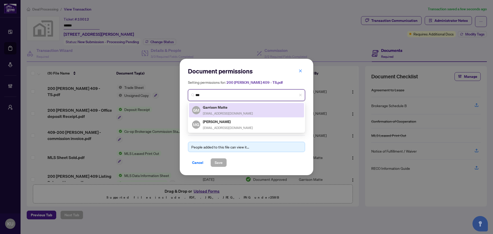
click at [260, 108] on div "[PERSON_NAME] Matte [EMAIL_ADDRESS][DOMAIN_NAME]" at bounding box center [246, 110] width 109 height 12
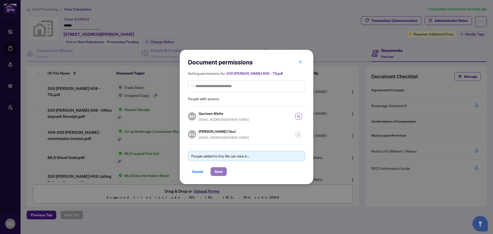
click at [220, 172] on span "Save" at bounding box center [219, 172] width 8 height 8
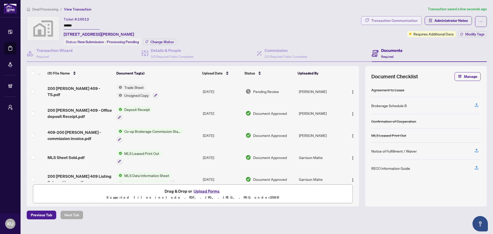
click at [409, 18] on div "Transaction Communication" at bounding box center [395, 20] width 46 height 8
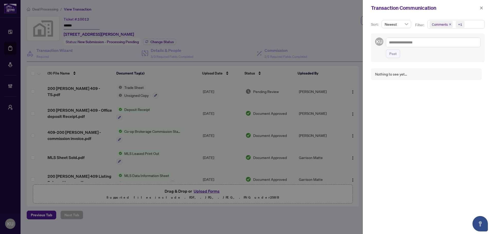
click at [399, 48] on div "Post" at bounding box center [433, 48] width 95 height 21
click at [406, 43] on textarea at bounding box center [433, 43] width 95 height 10
type textarea "*"
type textarea "**"
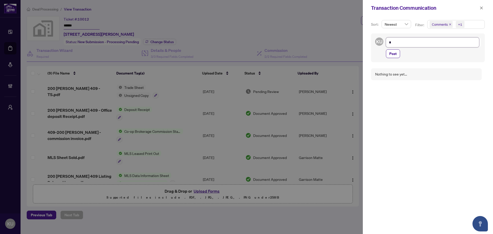
type textarea "**"
type textarea "****"
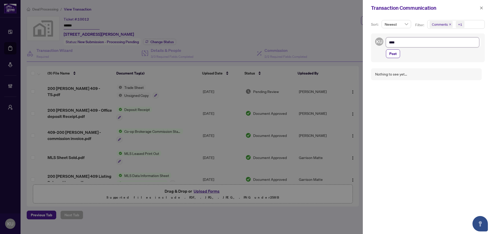
type textarea "*****"
type textarea "******"
type textarea "*******"
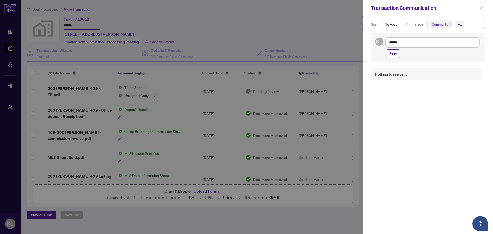
type textarea "*******"
type textarea "********"
type textarea "*********"
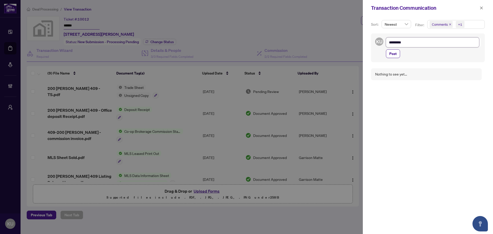
type textarea "**********"
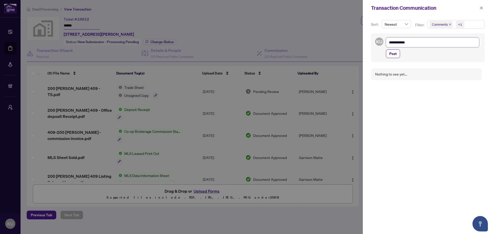
type textarea "**********"
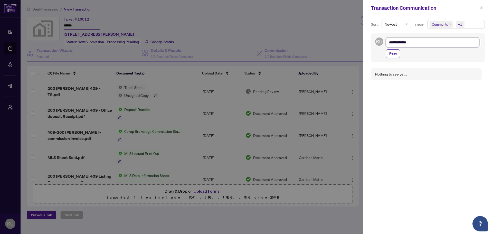
type textarea "**********"
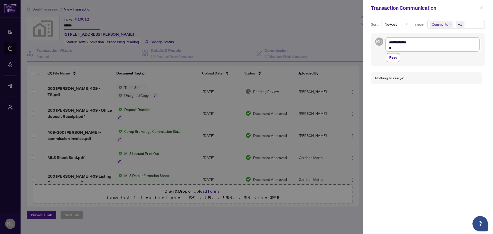
scroll to position [0, 0]
type textarea "**********"
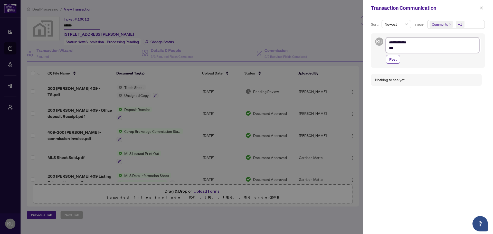
type textarea "**********"
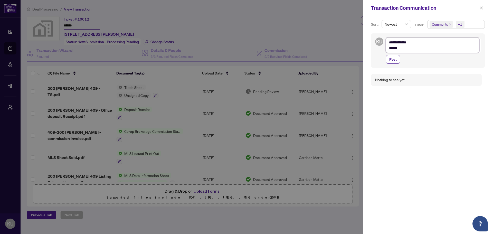
type textarea "**********"
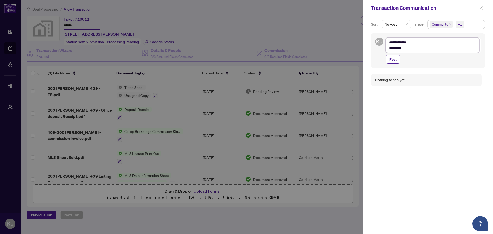
type textarea "**********"
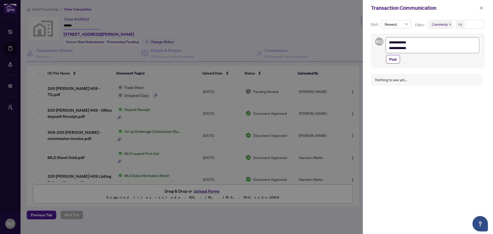
type textarea "**********"
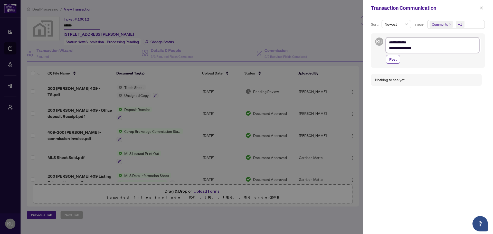
type textarea "**********"
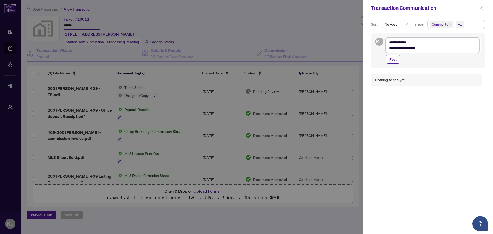
type textarea "**********"
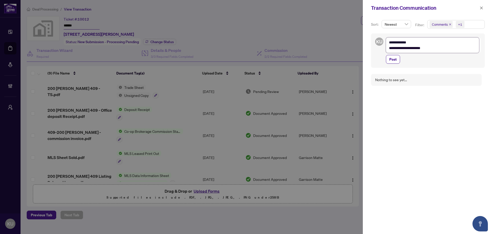
type textarea "**********"
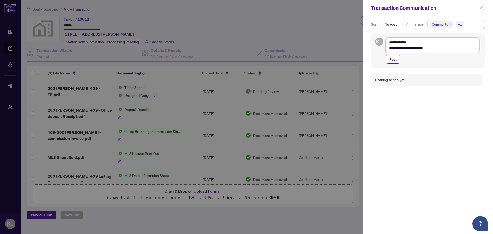
type textarea "**********"
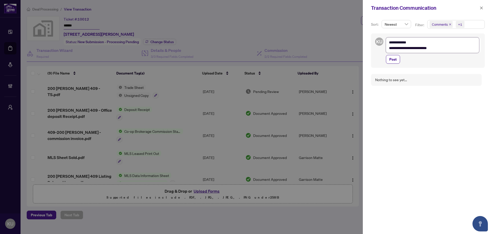
type textarea "**********"
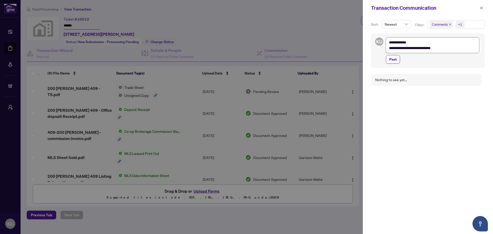
type textarea "**********"
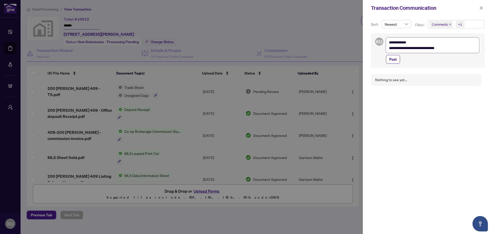
type textarea "**********"
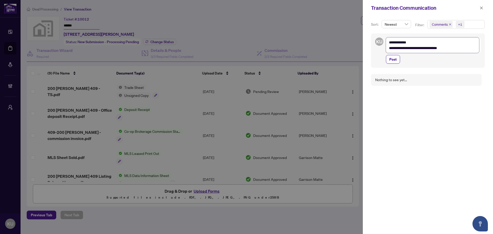
type textarea "**********"
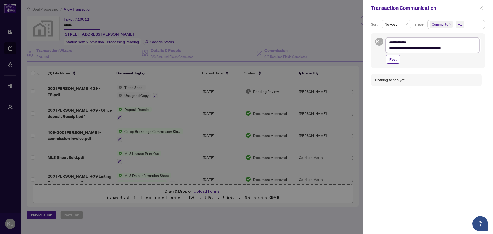
type textarea "**********"
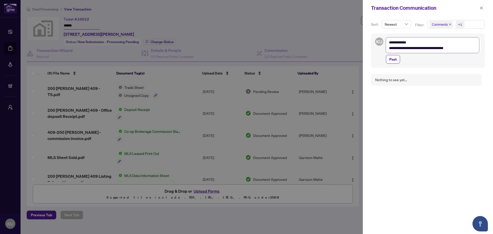
type textarea "**********"
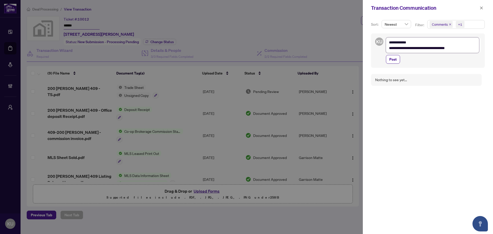
type textarea "**********"
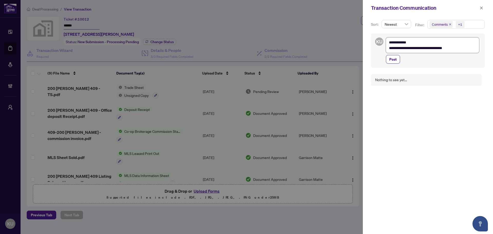
type textarea "**********"
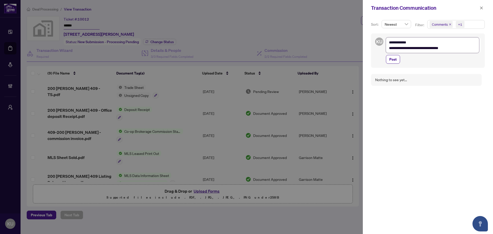
type textarea "**********"
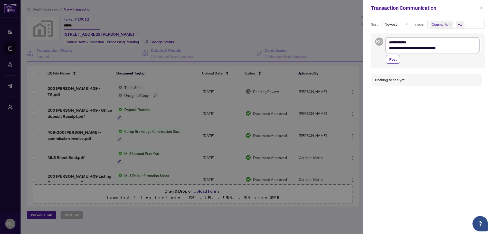
type textarea "**********"
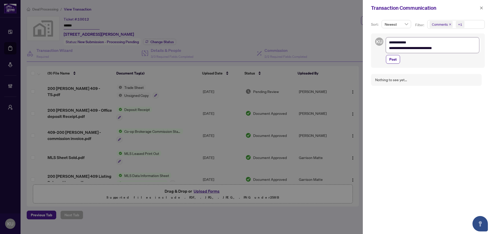
type textarea "**********"
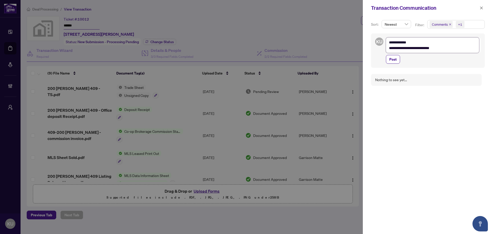
type textarea "**********"
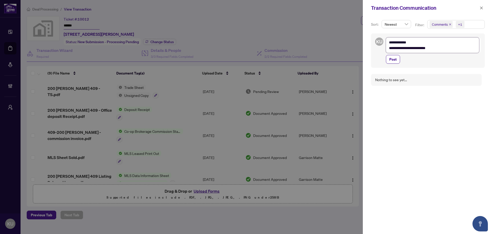
type textarea "**********"
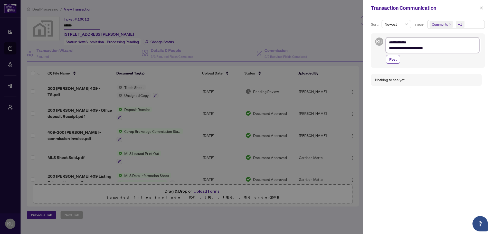
type textarea "**********"
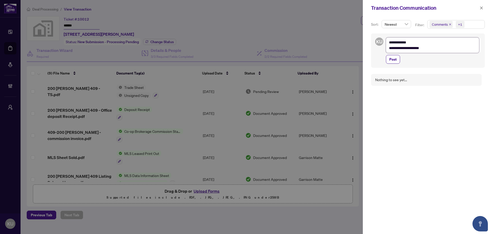
type textarea "**********"
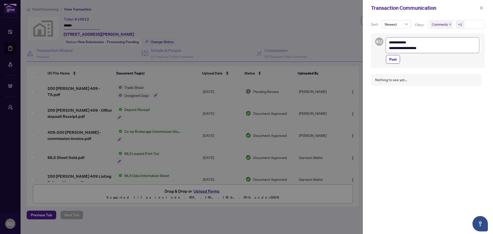
type textarea "**********"
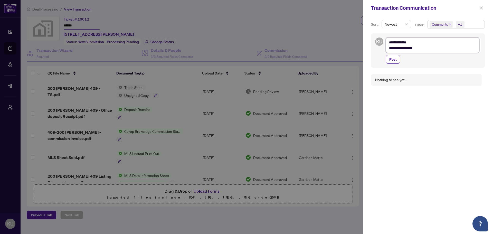
type textarea "**********"
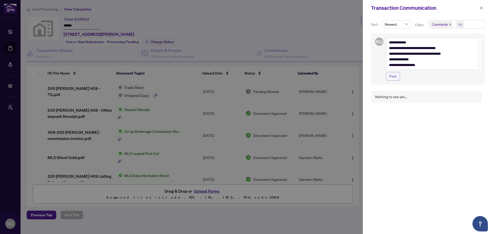
click at [390, 77] on span "Post" at bounding box center [393, 76] width 7 height 8
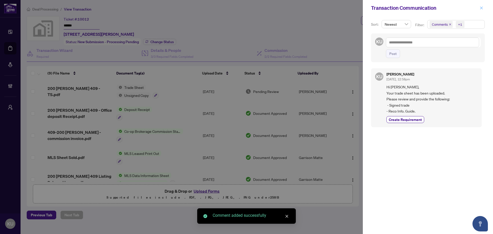
click at [480, 10] on span "button" at bounding box center [482, 8] width 4 height 8
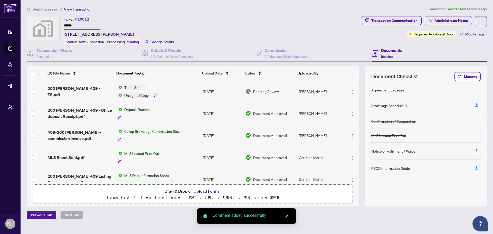
click at [42, 9] on span "Deal Processing" at bounding box center [45, 9] width 26 height 5
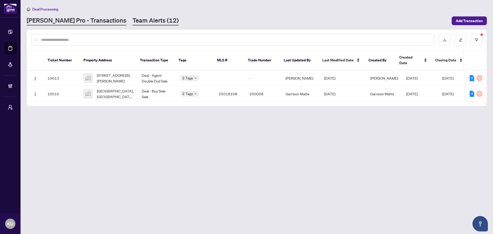
click at [133, 21] on link "Team Alerts (12)" at bounding box center [156, 20] width 46 height 9
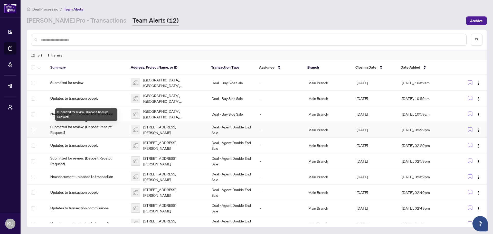
scroll to position [40, 0]
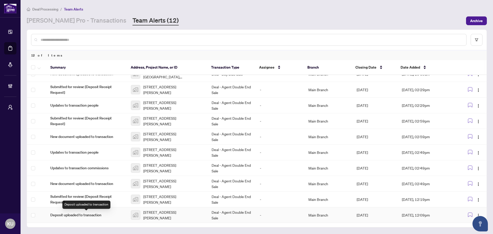
click at [77, 212] on span "Deposit uploaded to transaction" at bounding box center [86, 215] width 72 height 6
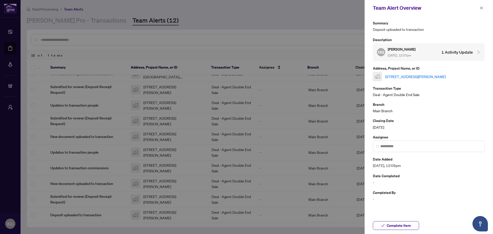
click at [402, 75] on link "[STREET_ADDRESS][PERSON_NAME]" at bounding box center [415, 77] width 61 height 6
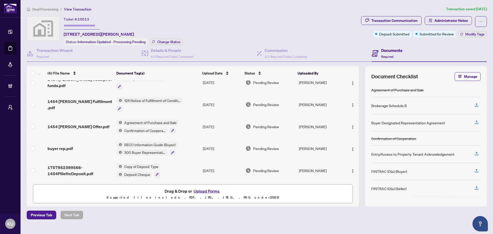
scroll to position [32, 0]
click at [70, 170] on span "1757952399566-1454PilletteDeposit.pdf" at bounding box center [80, 170] width 65 height 12
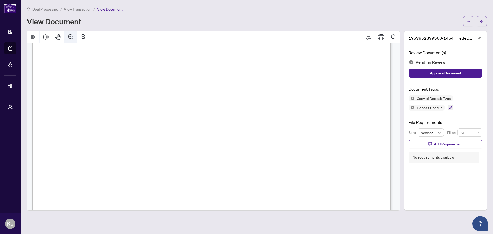
click at [73, 37] on icon "Zoom Out" at bounding box center [71, 37] width 6 height 6
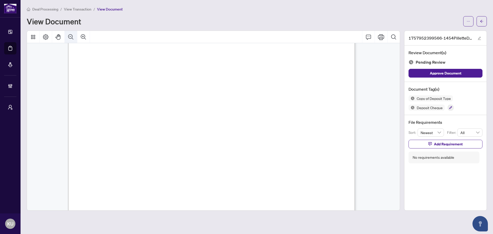
click at [73, 37] on icon "Zoom Out" at bounding box center [71, 37] width 6 height 6
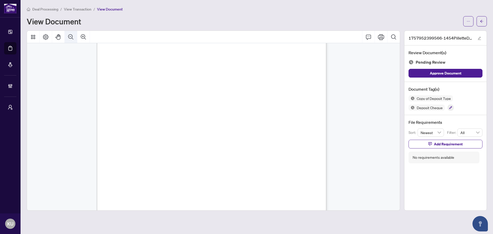
click at [73, 37] on icon "Zoom Out" at bounding box center [71, 37] width 6 height 6
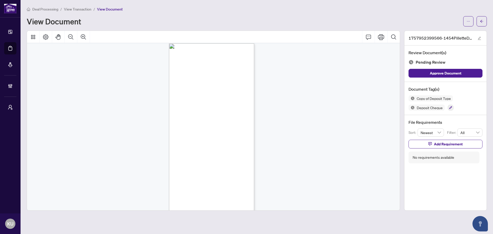
scroll to position [223, 0]
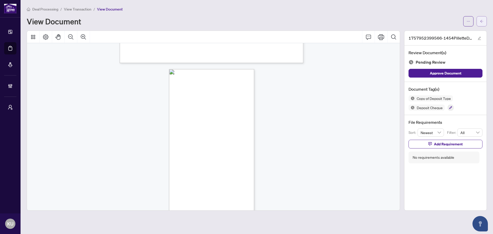
click at [485, 21] on button "button" at bounding box center [482, 21] width 10 height 10
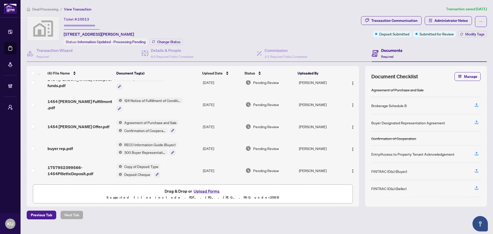
scroll to position [32, 0]
click at [63, 127] on span "1454 [PERSON_NAME] Offer.pdf" at bounding box center [79, 127] width 62 height 6
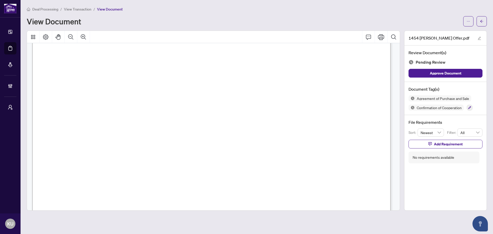
scroll to position [180, 0]
drag, startPoint x: 483, startPoint y: 23, endPoint x: 493, endPoint y: 49, distance: 28.4
click at [483, 23] on icon "arrow-left" at bounding box center [482, 22] width 4 height 4
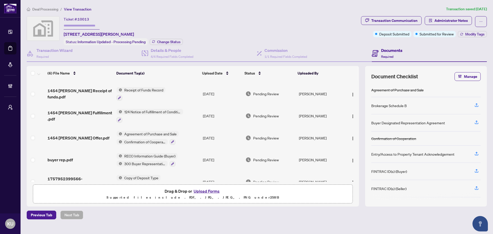
scroll to position [32, 0]
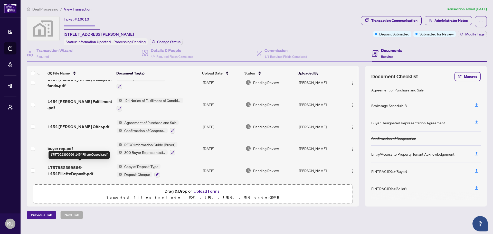
click at [77, 171] on span "1757952399566-1454PilletteDeposit.pdf" at bounding box center [80, 170] width 65 height 12
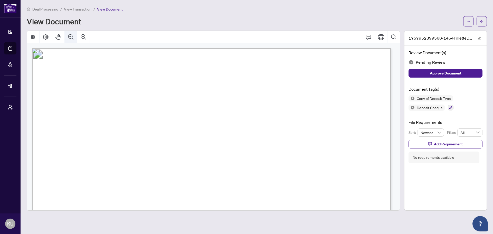
click at [71, 39] on icon "Zoom Out" at bounding box center [71, 37] width 6 height 6
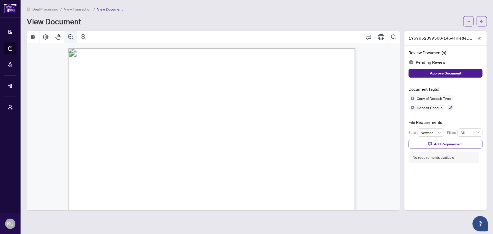
click at [71, 39] on icon "Zoom Out" at bounding box center [71, 37] width 6 height 6
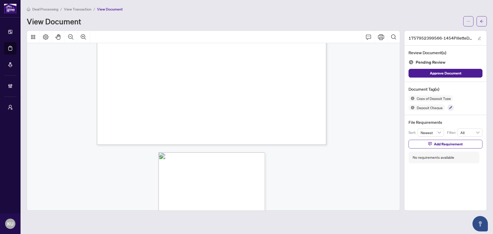
scroll to position [154, 0]
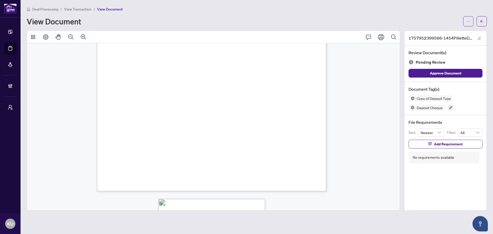
drag, startPoint x: 484, startPoint y: 19, endPoint x: 18, endPoint y: 113, distance: 474.7
click at [484, 19] on span "button" at bounding box center [482, 21] width 4 height 8
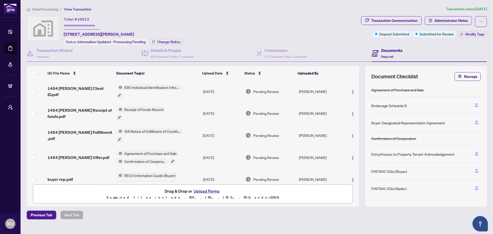
scroll to position [32, 0]
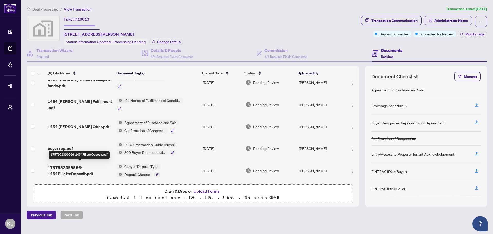
click at [74, 166] on span "1757952399566-1454PilletteDeposit.pdf" at bounding box center [80, 170] width 65 height 12
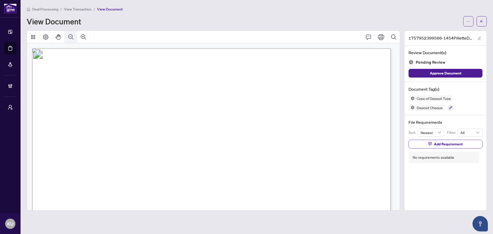
click at [73, 36] on icon "Zoom Out" at bounding box center [71, 37] width 6 height 6
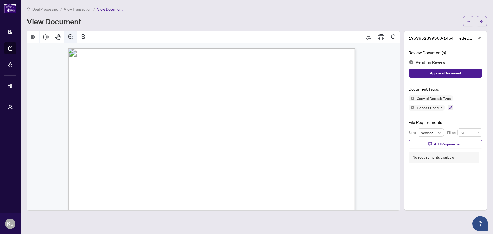
click at [73, 36] on icon "Zoom Out" at bounding box center [71, 37] width 6 height 6
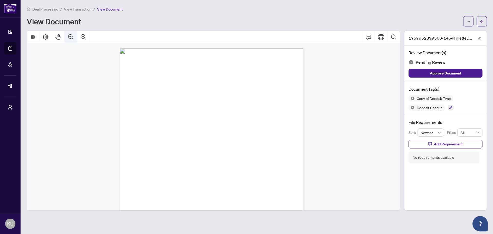
click at [73, 36] on icon "Zoom Out" at bounding box center [71, 37] width 6 height 6
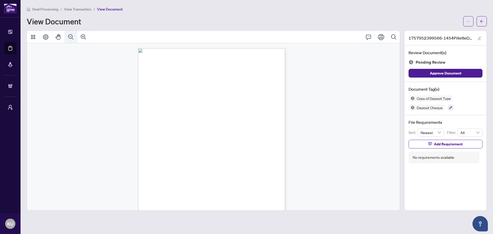
click at [73, 36] on icon "Zoom Out" at bounding box center [71, 37] width 6 height 6
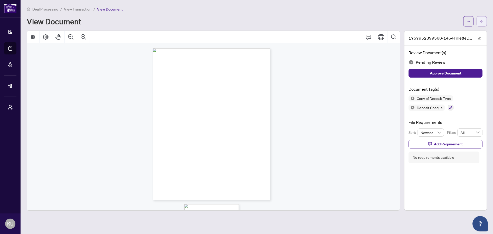
click at [481, 20] on icon "arrow-left" at bounding box center [482, 22] width 4 height 4
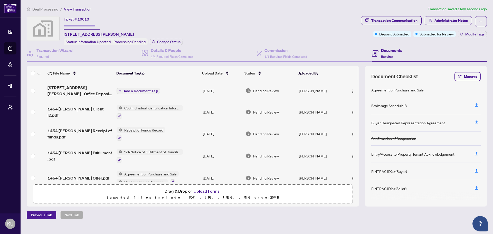
click at [149, 91] on span "Add a Document Tag" at bounding box center [141, 91] width 34 height 4
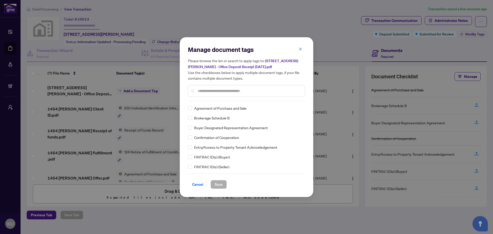
click at [215, 90] on input "text" at bounding box center [249, 91] width 103 height 6
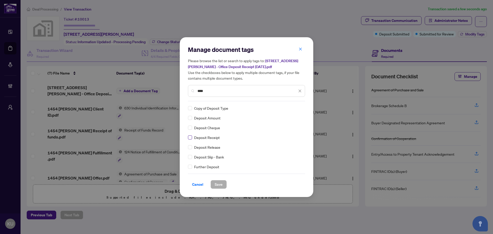
type input "****"
click at [298, 110] on div at bounding box center [297, 108] width 10 height 5
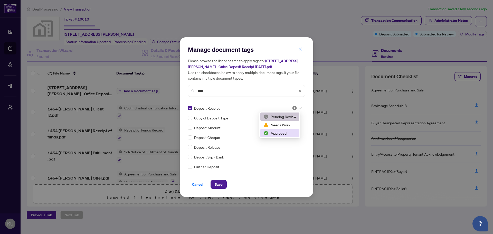
click at [288, 135] on div "Approved" at bounding box center [280, 133] width 33 height 6
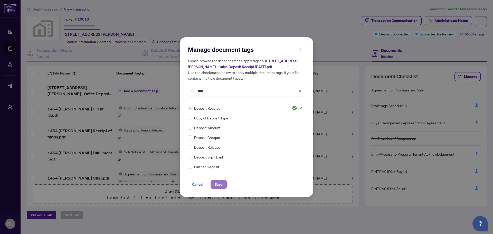
click at [219, 181] on span "Save" at bounding box center [219, 184] width 8 height 8
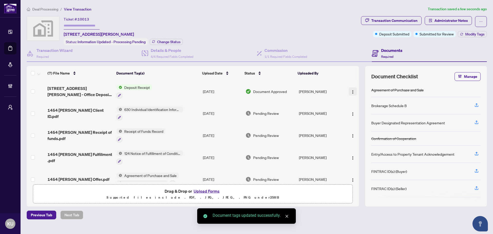
click at [351, 90] on img "button" at bounding box center [353, 92] width 4 height 4
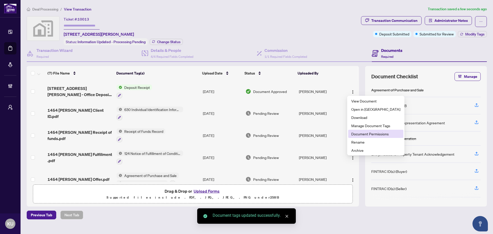
click at [361, 134] on span "Document Permissions" at bounding box center [375, 134] width 49 height 6
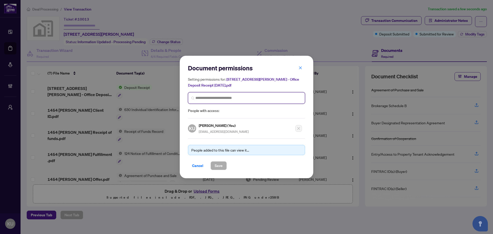
click at [222, 97] on input "search" at bounding box center [249, 97] width 106 height 5
drag, startPoint x: 210, startPoint y: 99, endPoint x: 166, endPoint y: 95, distance: 44.1
click at [166, 95] on div "Document permissions Setting permissions for: 1454 Pillette Rd - Office Deposit…" at bounding box center [246, 117] width 493 height 234
type input "****"
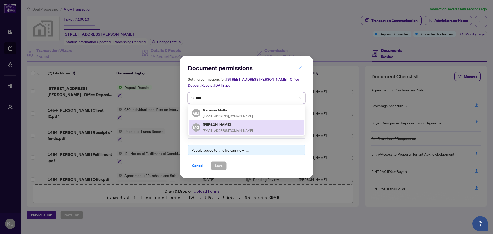
click at [206, 124] on h5 "[PERSON_NAME]" at bounding box center [228, 125] width 50 height 6
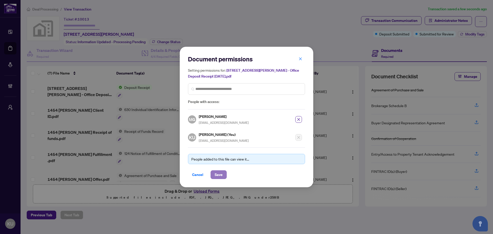
click at [221, 175] on span "Save" at bounding box center [219, 175] width 8 height 8
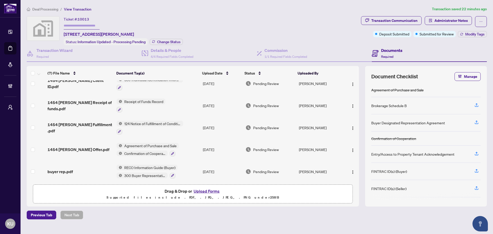
scroll to position [54, 0]
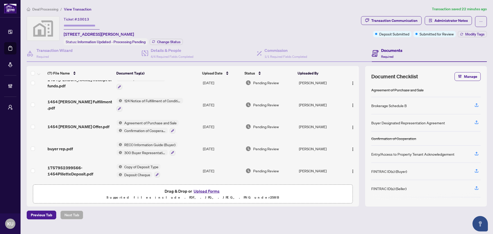
click at [72, 124] on span "1454 [PERSON_NAME] Offer.pdf" at bounding box center [79, 127] width 62 height 6
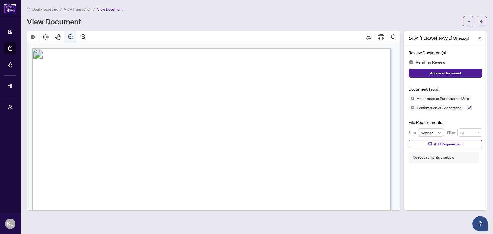
click at [74, 35] on button "Zoom Out" at bounding box center [71, 37] width 12 height 12
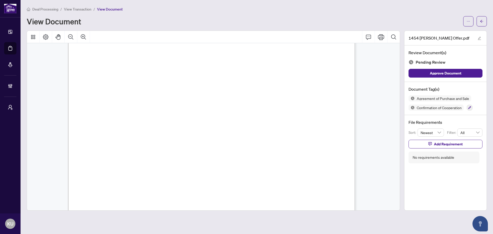
scroll to position [318, 0]
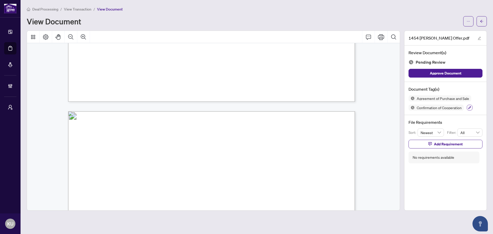
click at [469, 107] on icon "button" at bounding box center [469, 107] width 3 height 3
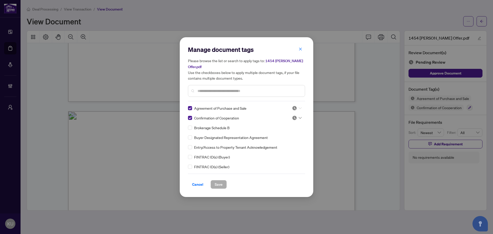
click at [297, 106] on div at bounding box center [297, 108] width 10 height 5
click at [286, 133] on div "Approved" at bounding box center [280, 130] width 33 height 6
click at [297, 115] on div at bounding box center [297, 117] width 10 height 5
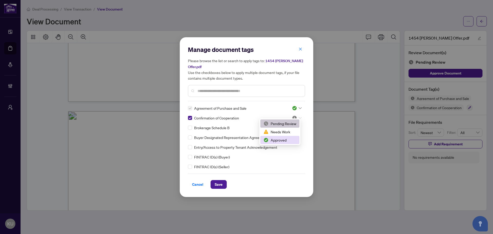
click at [285, 140] on div "Approved" at bounding box center [280, 140] width 33 height 6
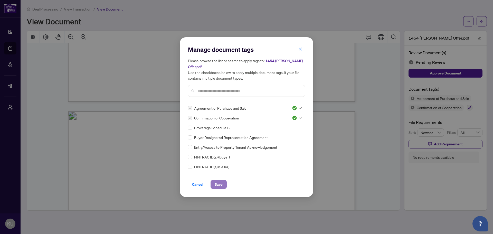
click at [221, 183] on span "Save" at bounding box center [219, 184] width 8 height 8
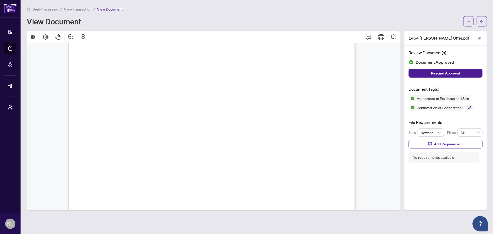
scroll to position [2019, 0]
click at [483, 17] on span "button" at bounding box center [482, 21] width 4 height 8
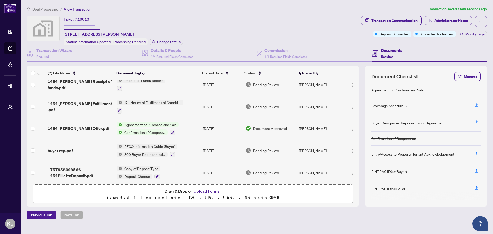
scroll to position [54, 0]
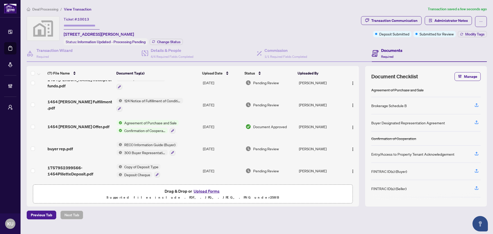
click at [61, 147] on span "buyer rep.pdf" at bounding box center [60, 149] width 25 height 6
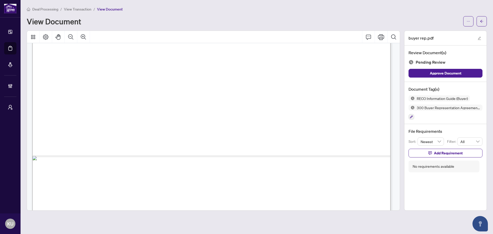
scroll to position [7927, 0]
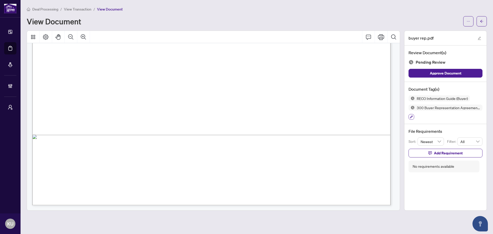
click at [411, 118] on button "button" at bounding box center [412, 117] width 6 height 6
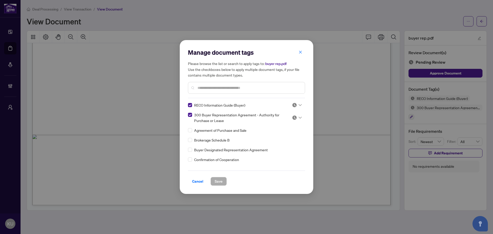
click at [294, 116] on img at bounding box center [294, 117] width 5 height 5
drag, startPoint x: 287, startPoint y: 133, endPoint x: 287, endPoint y: 110, distance: 23.1
click at [287, 133] on div "Needs Work" at bounding box center [280, 135] width 33 height 6
click at [295, 106] on img at bounding box center [294, 105] width 5 height 5
click at [288, 130] on div "Approved" at bounding box center [280, 130] width 33 height 6
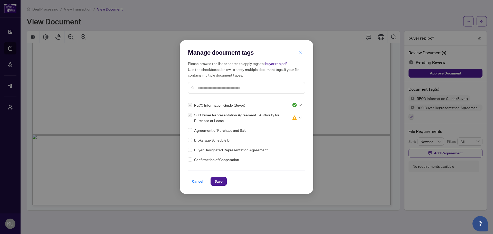
click at [221, 182] on span "Save" at bounding box center [219, 181] width 8 height 8
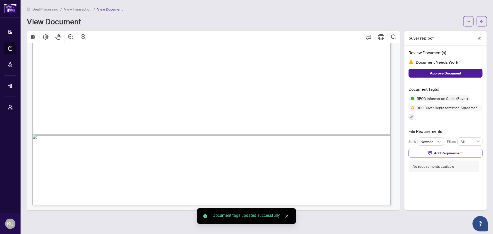
drag, startPoint x: 398, startPoint y: 203, endPoint x: 400, endPoint y: 198, distance: 5.3
click at [400, 198] on div "Manage document tags Please browse the list or search to apply tags to: buyer r…" at bounding box center [246, 117] width 493 height 234
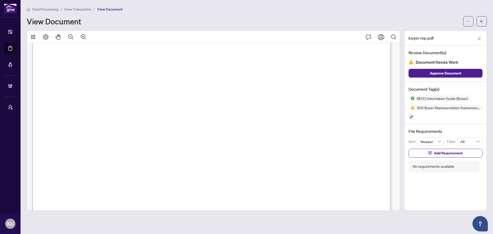
scroll to position [1466, 0]
click at [369, 37] on icon "Comment" at bounding box center [369, 37] width 6 height 6
click at [179, 186] on p "**********" at bounding box center [208, 184] width 75 height 4
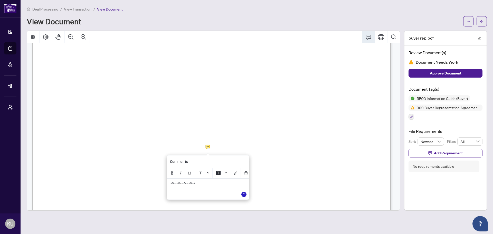
click at [246, 197] on icon "Save" at bounding box center [244, 194] width 5 height 5
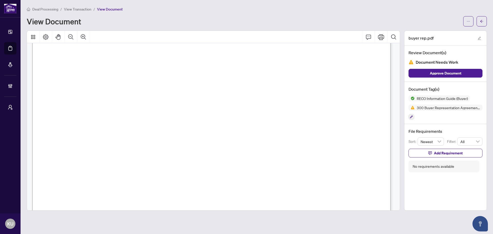
scroll to position [1081, 0]
click at [366, 38] on icon "Comment" at bounding box center [369, 37] width 6 height 6
click at [216, 108] on span "............................................" at bounding box center [226, 109] width 63 height 5
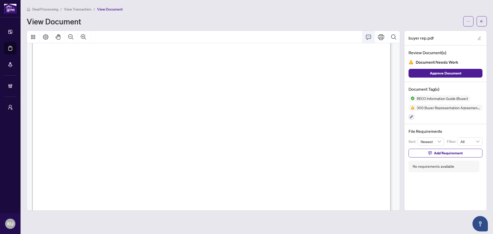
click at [369, 39] on icon "Comment" at bounding box center [369, 37] width 6 height 6
click at [208, 150] on div "**********" at bounding box center [221, 145] width 81 height 11
click at [257, 158] on icon "Save" at bounding box center [256, 155] width 5 height 5
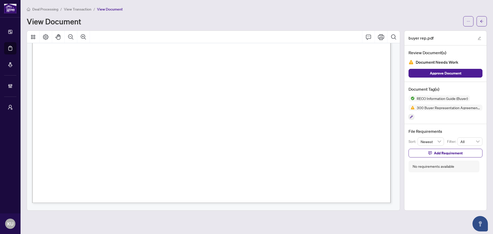
scroll to position [773, 0]
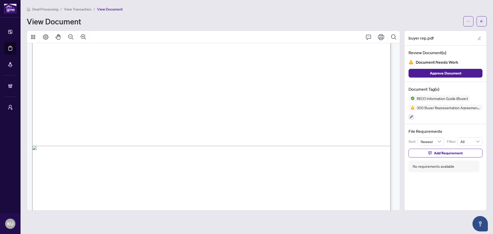
drag, startPoint x: 217, startPoint y: 165, endPoint x: 350, endPoint y: 34, distance: 186.2
click at [366, 35] on icon "Comment" at bounding box center [368, 37] width 5 height 5
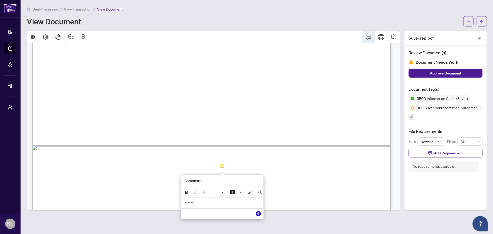
click at [256, 215] on icon "Save" at bounding box center [258, 213] width 5 height 5
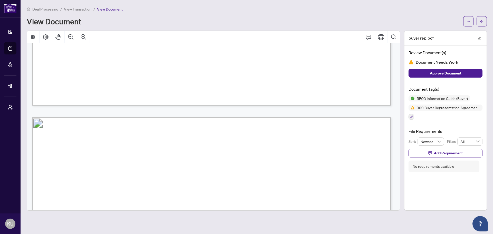
scroll to position [411, 0]
click at [483, 18] on span "button" at bounding box center [482, 21] width 4 height 8
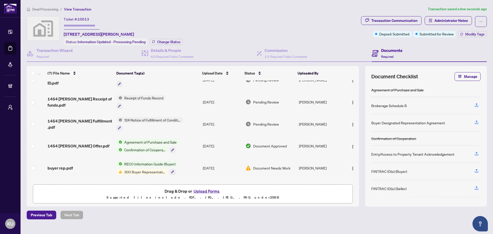
scroll to position [54, 0]
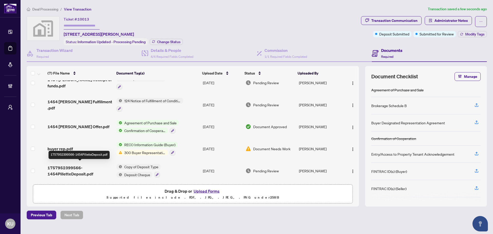
click at [82, 167] on span "1757952399566-1454PilletteDeposit.pdf" at bounding box center [80, 171] width 65 height 12
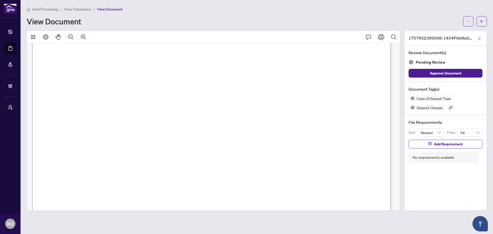
scroll to position [103, 0]
click at [72, 37] on icon "Zoom Out" at bounding box center [70, 36] width 5 height 5
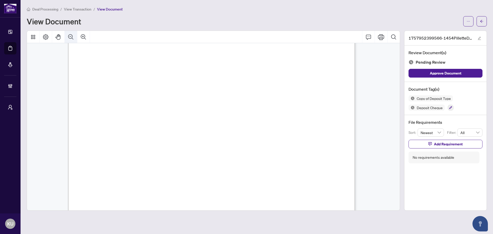
click at [72, 37] on icon "Zoom Out" at bounding box center [70, 36] width 5 height 5
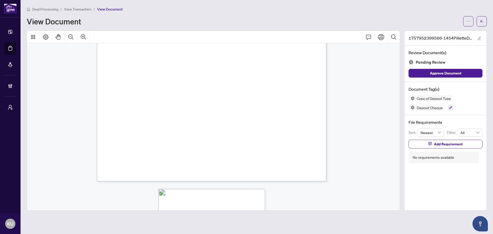
scroll to position [117, 0]
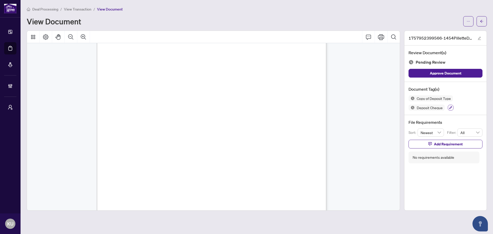
click at [448, 105] on div at bounding box center [451, 108] width 6 height 6
click at [449, 107] on button "button" at bounding box center [451, 108] width 6 height 6
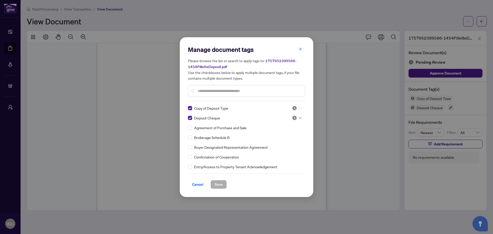
click at [293, 109] on img at bounding box center [294, 108] width 5 height 5
click at [282, 132] on div "Approved" at bounding box center [280, 133] width 33 height 6
click at [297, 116] on div at bounding box center [297, 117] width 10 height 5
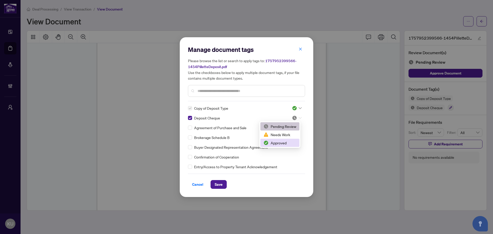
click at [273, 141] on div "Approved" at bounding box center [280, 143] width 33 height 6
drag, startPoint x: 219, startPoint y: 182, endPoint x: 433, endPoint y: 24, distance: 266.0
click at [221, 182] on span "Save" at bounding box center [219, 184] width 8 height 8
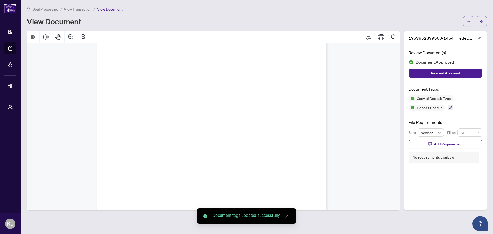
click at [485, 22] on button "button" at bounding box center [482, 21] width 10 height 10
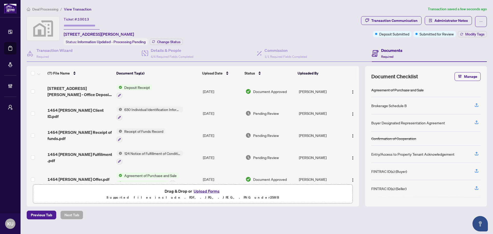
click at [85, 158] on span "1454 [PERSON_NAME] Fulfillment .pdf" at bounding box center [80, 157] width 65 height 12
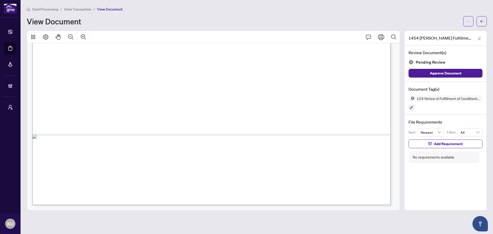
scroll to position [282, 0]
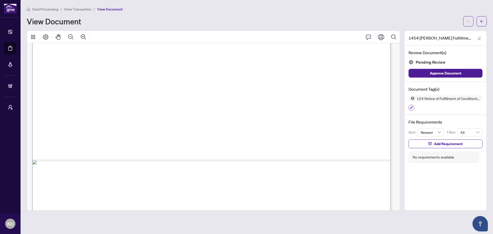
click at [411, 106] on icon "button" at bounding box center [411, 107] width 3 height 3
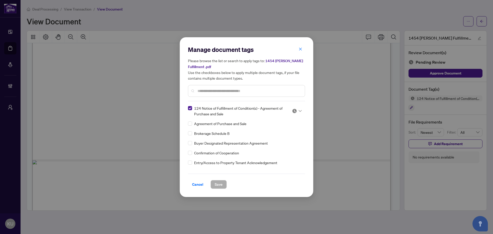
click at [290, 110] on div at bounding box center [295, 110] width 13 height 5
click at [284, 138] on div "Approved" at bounding box center [280, 136] width 33 height 6
click at [219, 183] on span "Save" at bounding box center [219, 184] width 8 height 8
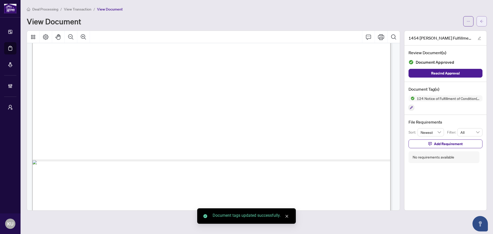
click at [482, 20] on icon "arrow-left" at bounding box center [482, 22] width 4 height 4
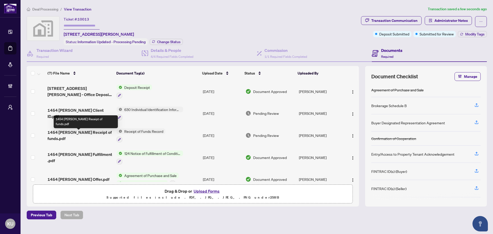
click at [79, 132] on span "1454 [PERSON_NAME] Receipt of funds.pdf" at bounding box center [80, 135] width 65 height 12
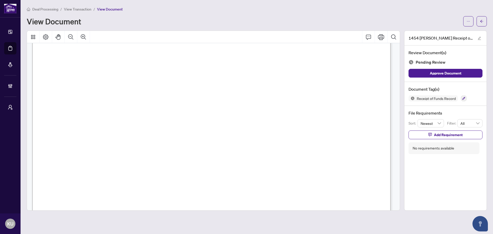
scroll to position [1670, 0]
click at [463, 99] on icon "button" at bounding box center [464, 98] width 3 height 3
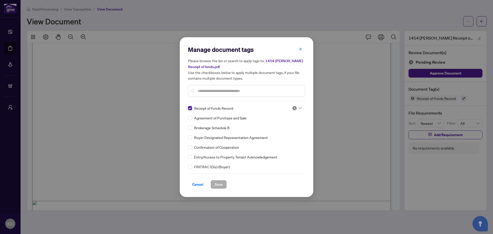
click at [298, 109] on div at bounding box center [297, 108] width 10 height 5
click at [287, 133] on div "Approved" at bounding box center [280, 133] width 33 height 6
drag, startPoint x: 221, startPoint y: 182, endPoint x: 493, endPoint y: 26, distance: 313.7
click at [221, 181] on span "Save" at bounding box center [219, 184] width 8 height 8
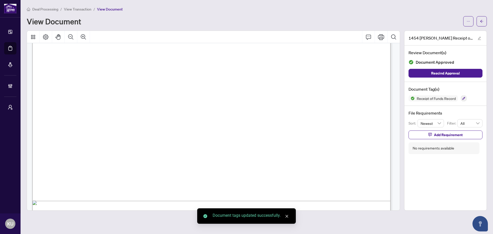
click at [481, 21] on icon "arrow-left" at bounding box center [482, 22] width 4 height 4
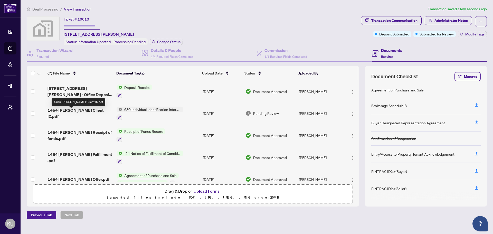
click at [81, 110] on span "1454 [PERSON_NAME] Client ID.pdf" at bounding box center [80, 113] width 65 height 12
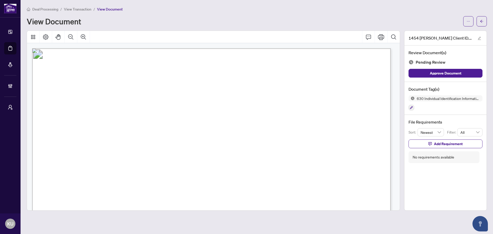
scroll to position [26, 0]
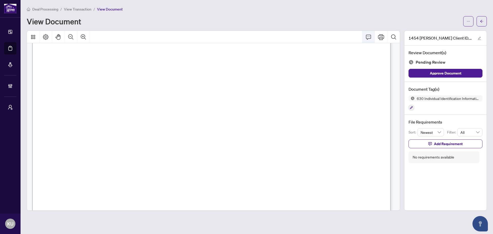
click at [370, 37] on icon "Comment" at bounding box center [369, 37] width 6 height 6
click at [202, 179] on icon "Save" at bounding box center [202, 177] width 5 height 5
drag, startPoint x: 249, startPoint y: 93, endPoint x: 211, endPoint y: 94, distance: 38.0
click at [211, 94] on span "L2158-57458-01018 | S6401-79007-75103" at bounding box center [250, 94] width 80 height 5
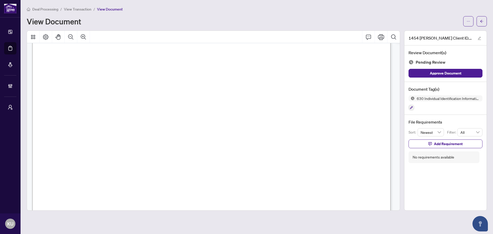
scroll to position [128, 0]
drag, startPoint x: 295, startPoint y: 147, endPoint x: 253, endPoint y: 147, distance: 41.9
click at [253, 147] on span "L2158-57458-01018 | S6401-79007-75103" at bounding box center [250, 145] width 80 height 5
click at [411, 105] on button "button" at bounding box center [412, 108] width 6 height 6
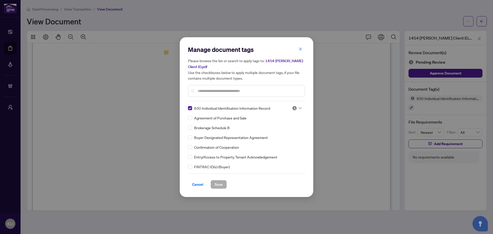
click at [298, 111] on span at bounding box center [297, 108] width 10 height 8
click at [287, 126] on div "Needs Work" at bounding box center [280, 125] width 33 height 6
drag, startPoint x: 215, startPoint y: 184, endPoint x: 400, endPoint y: 107, distance: 200.4
click at [215, 184] on span "Save" at bounding box center [219, 184] width 8 height 8
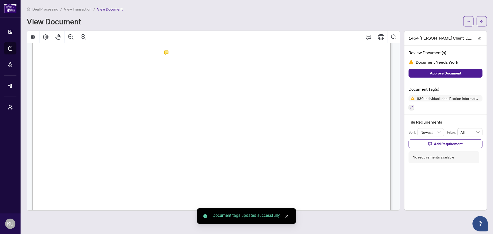
click at [482, 20] on icon "arrow-left" at bounding box center [481, 21] width 3 height 3
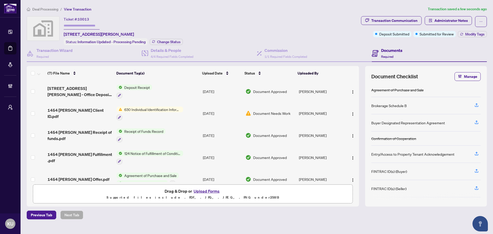
click at [82, 26] on input "text" at bounding box center [82, 25] width 36 height 7
type input "******"
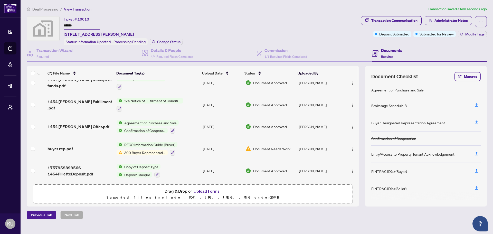
scroll to position [54, 0]
drag, startPoint x: 285, startPoint y: 52, endPoint x: 11, endPoint y: 79, distance: 275.5
click at [285, 52] on h4 "Commission" at bounding box center [286, 50] width 43 height 6
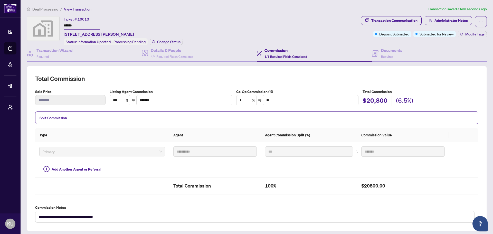
click at [43, 7] on span "Deal Processing" at bounding box center [45, 9] width 26 height 5
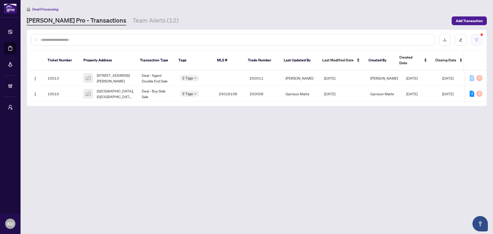
click at [480, 40] on button "button" at bounding box center [477, 40] width 12 height 12
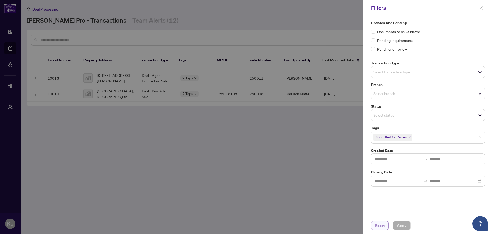
click at [382, 226] on span "Reset" at bounding box center [380, 225] width 10 height 8
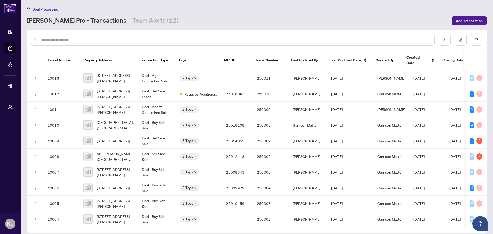
click at [116, 40] on input "text" at bounding box center [236, 40] width 390 height 6
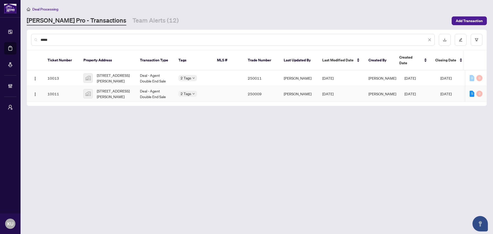
type input "*****"
click at [108, 88] on span "[STREET_ADDRESS][PERSON_NAME]" at bounding box center [114, 93] width 35 height 11
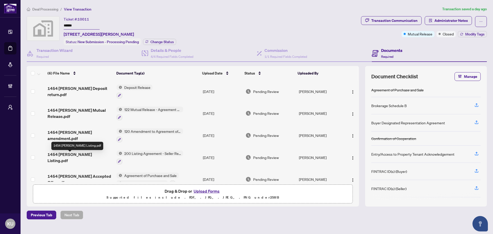
click at [60, 154] on span "1454 Pillette Listing.pdf" at bounding box center [80, 157] width 65 height 12
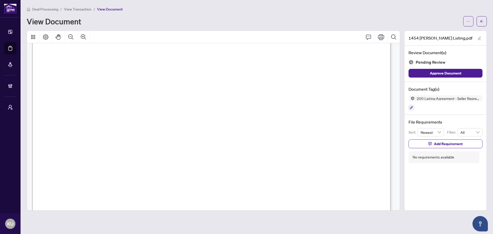
scroll to position [308, 0]
drag, startPoint x: 474, startPoint y: 18, endPoint x: 476, endPoint y: 25, distance: 6.9
click at [474, 18] on div at bounding box center [476, 21] width 24 height 10
click at [485, 20] on button "button" at bounding box center [482, 21] width 10 height 10
